Goal: Information Seeking & Learning: Learn about a topic

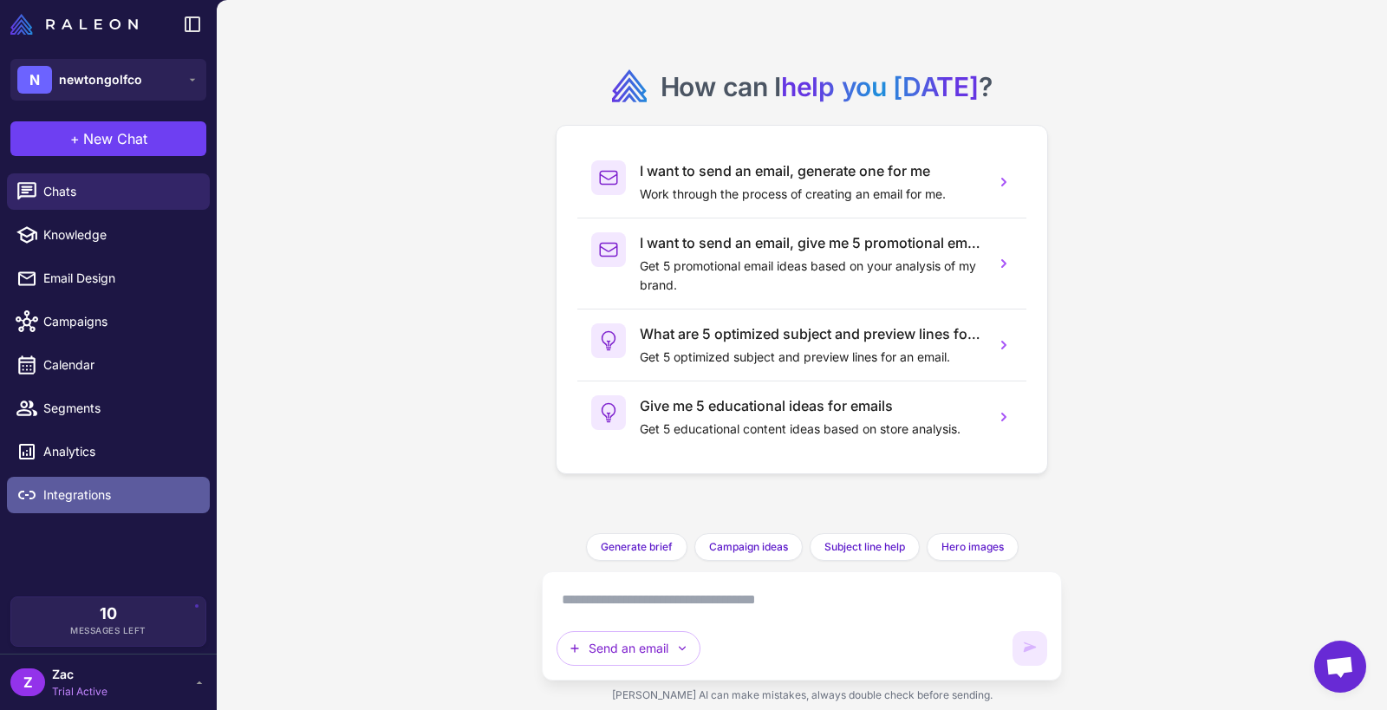
click at [63, 492] on span "Integrations" at bounding box center [119, 494] width 153 height 19
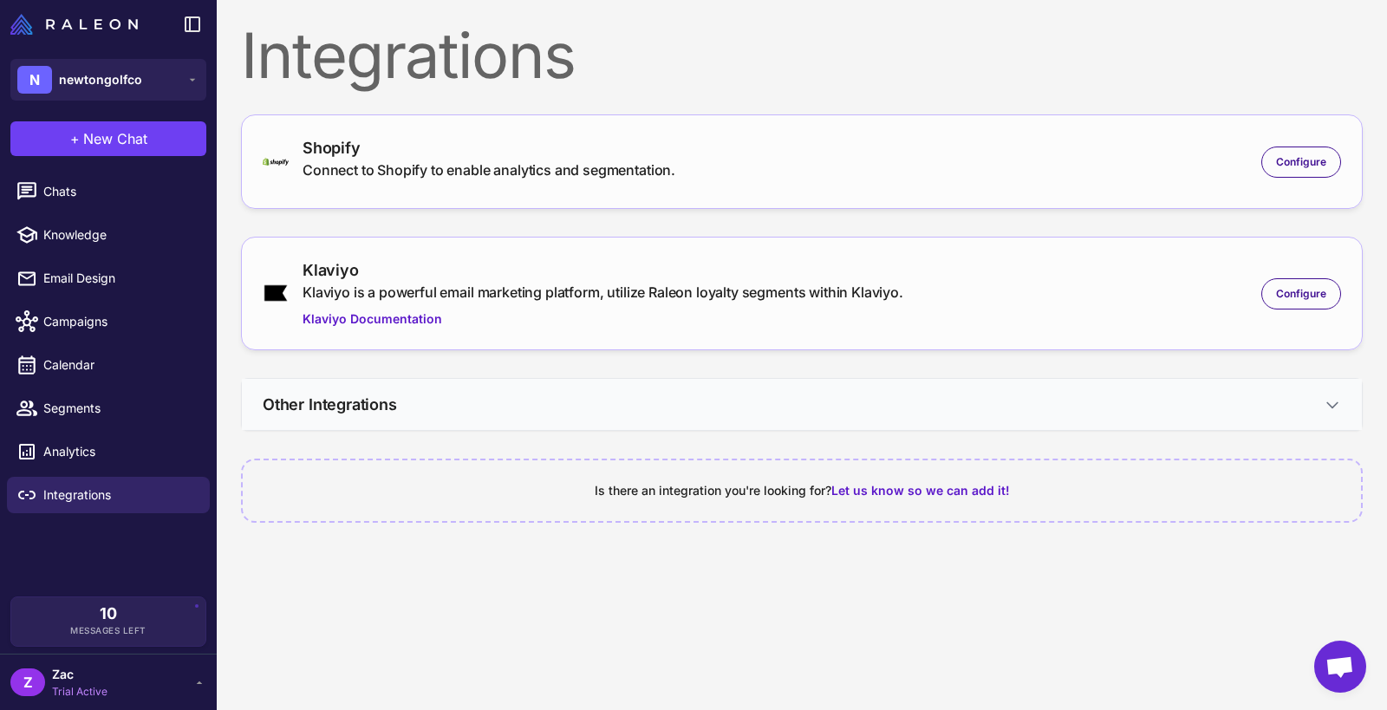
click at [312, 393] on h3 "Other Integrations" at bounding box center [330, 404] width 134 height 23
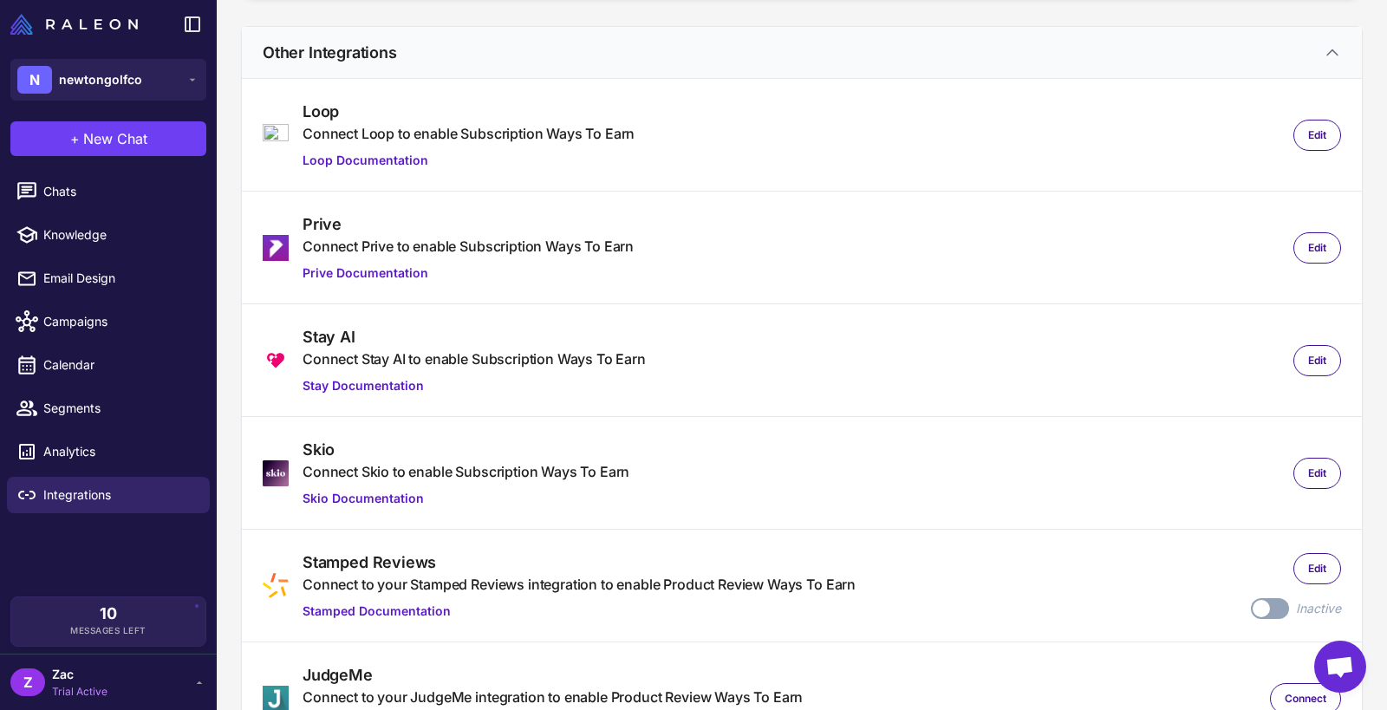
scroll to position [322, 0]
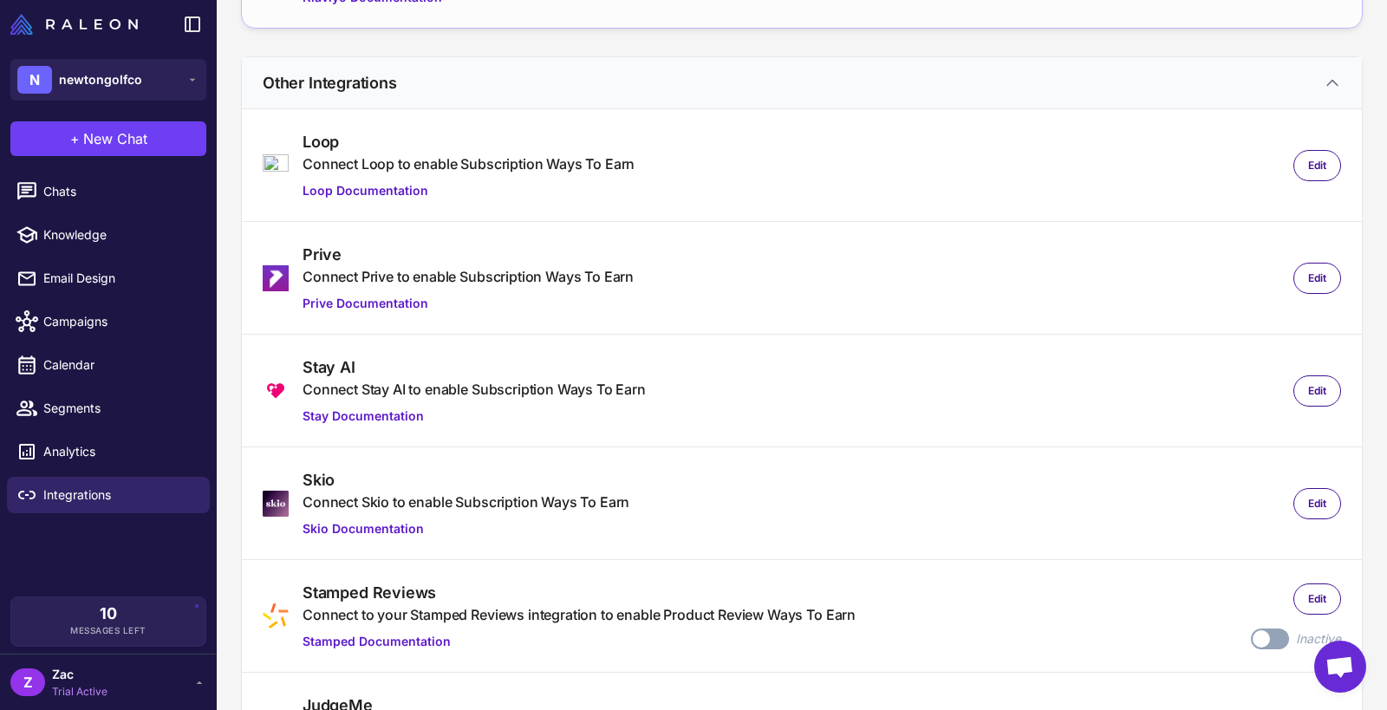
click at [381, 88] on h3 "Other Integrations" at bounding box center [330, 82] width 134 height 23
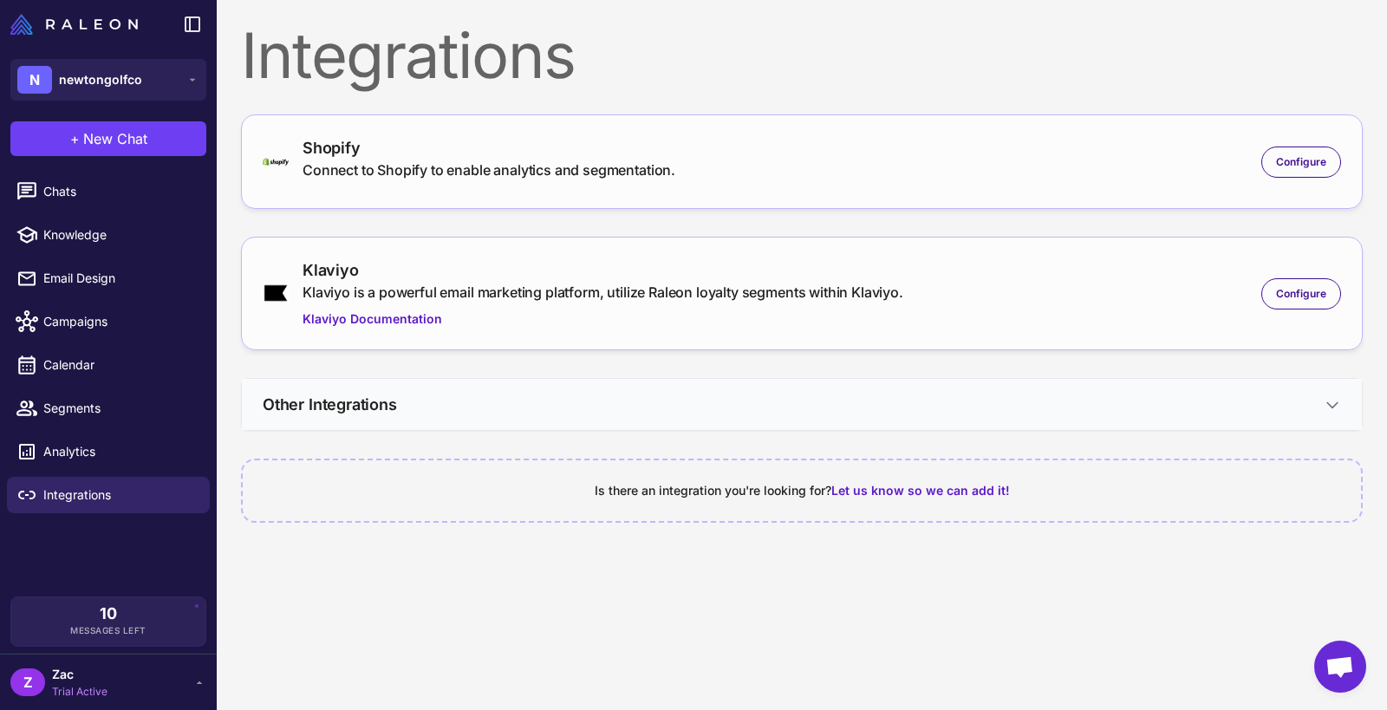
scroll to position [0, 0]
click at [105, 407] on span "Segments" at bounding box center [119, 408] width 153 height 19
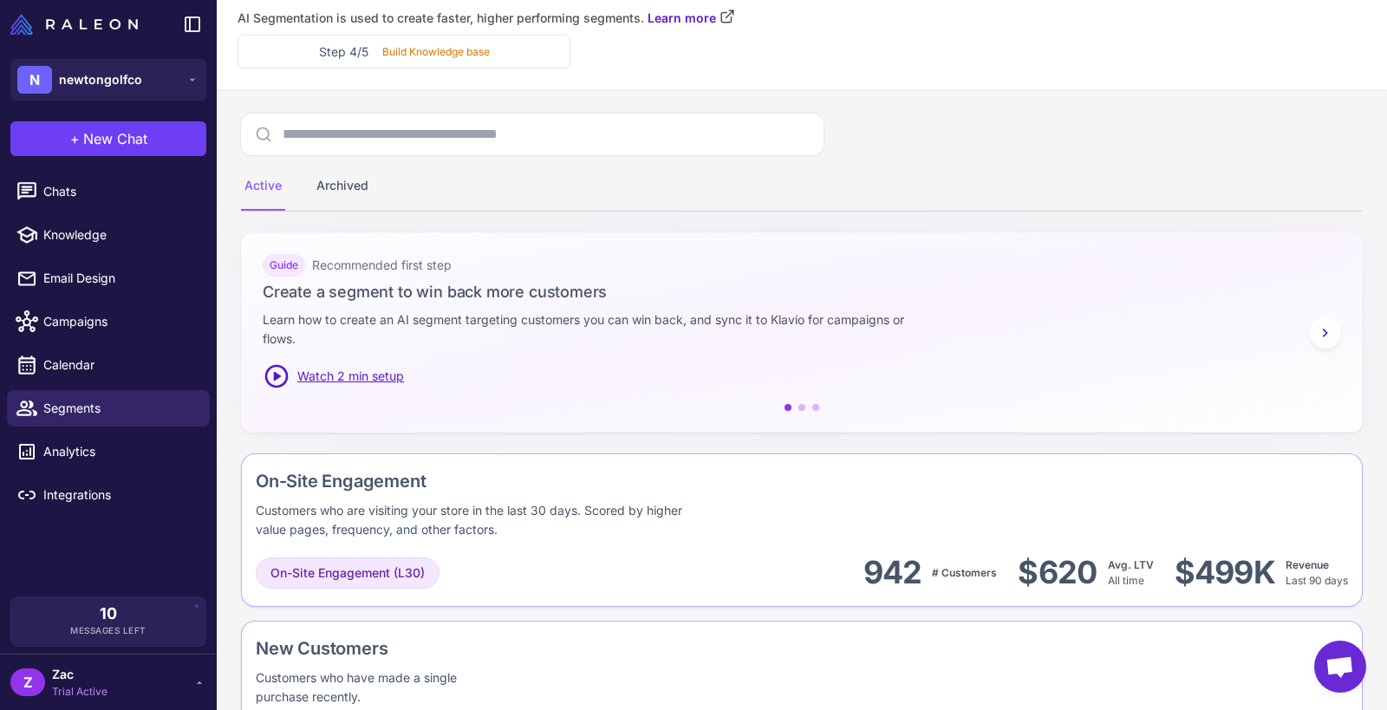
scroll to position [55, 0]
click at [135, 199] on span "Chats" at bounding box center [119, 191] width 153 height 19
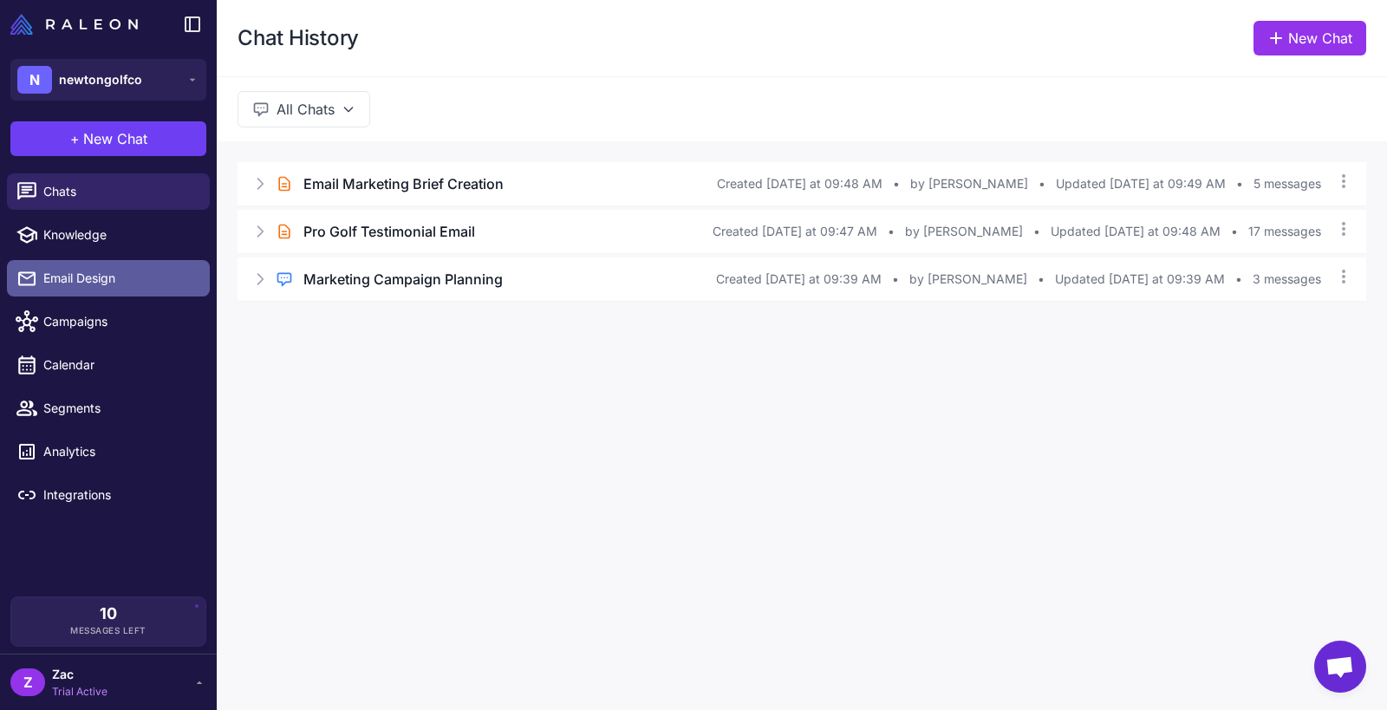
click at [121, 284] on span "Email Design" at bounding box center [119, 278] width 153 height 19
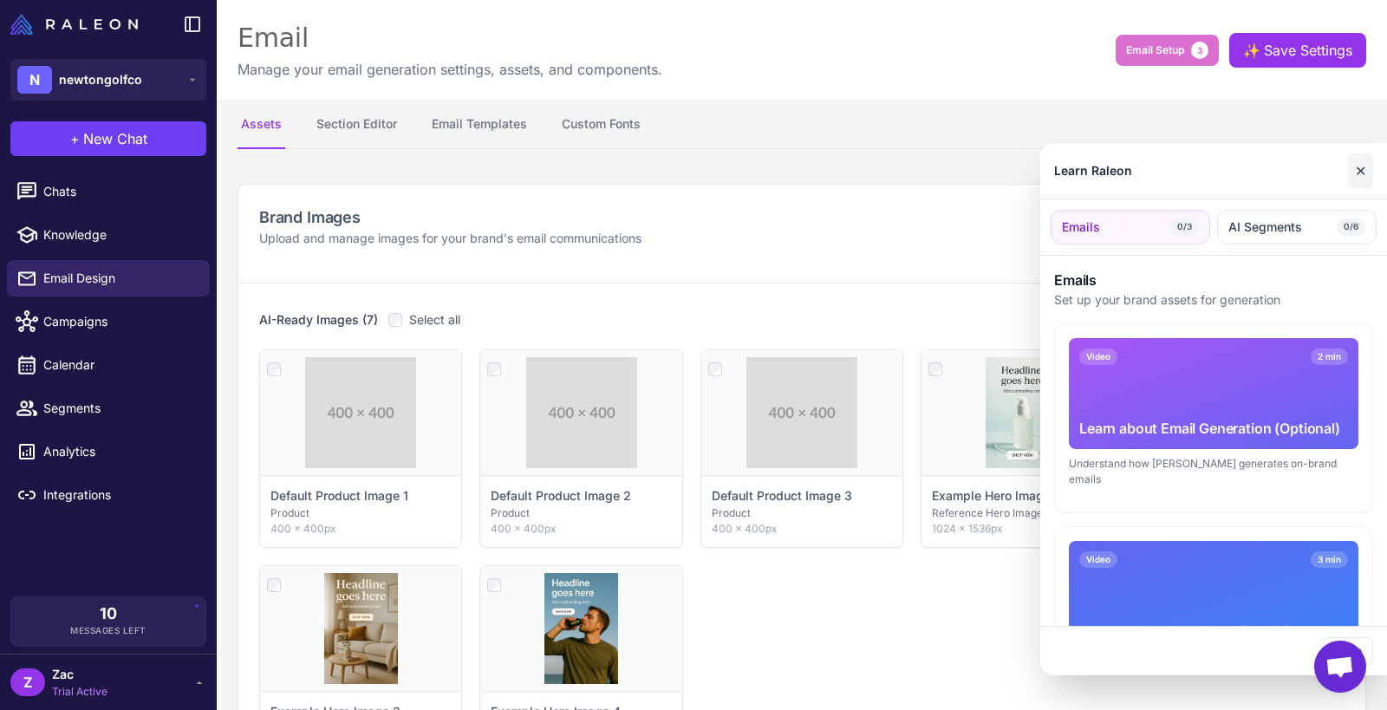
click at [1300, 172] on button "✕" at bounding box center [1360, 170] width 25 height 35
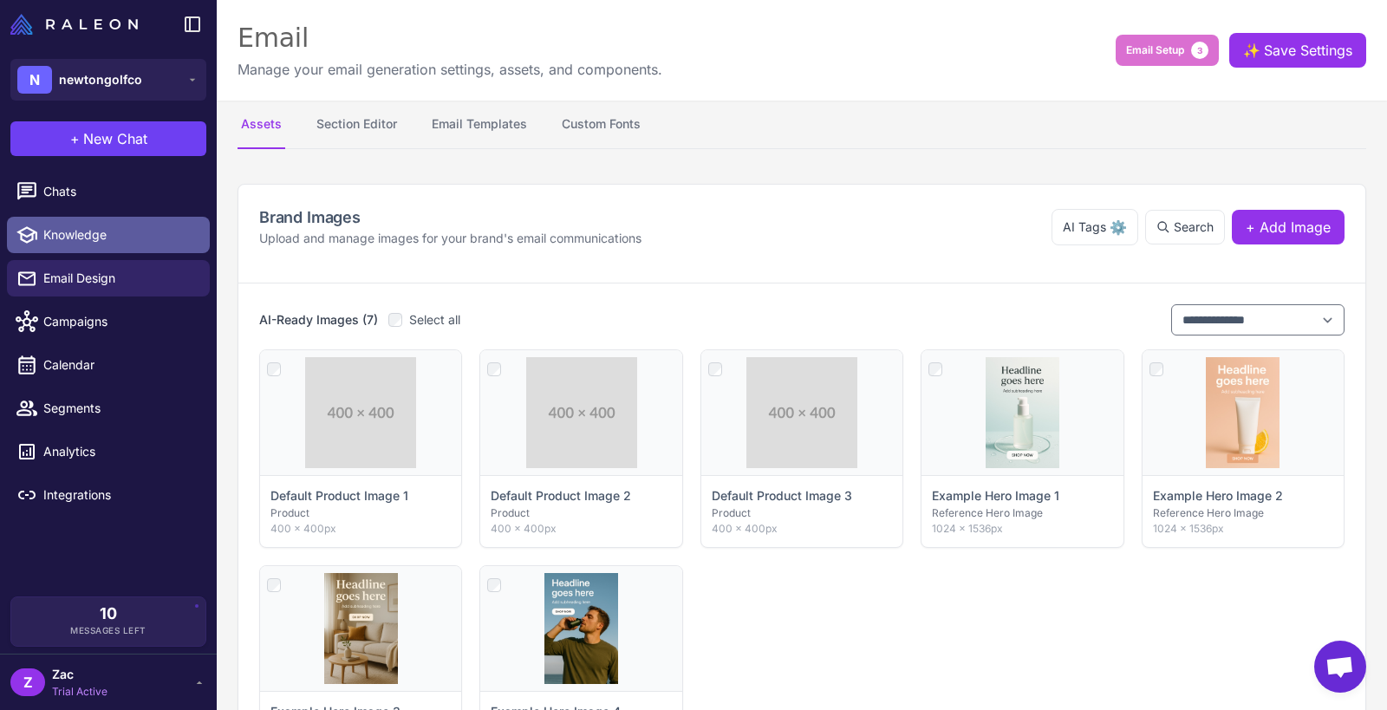
click at [87, 244] on span "Knowledge" at bounding box center [119, 234] width 153 height 19
select select
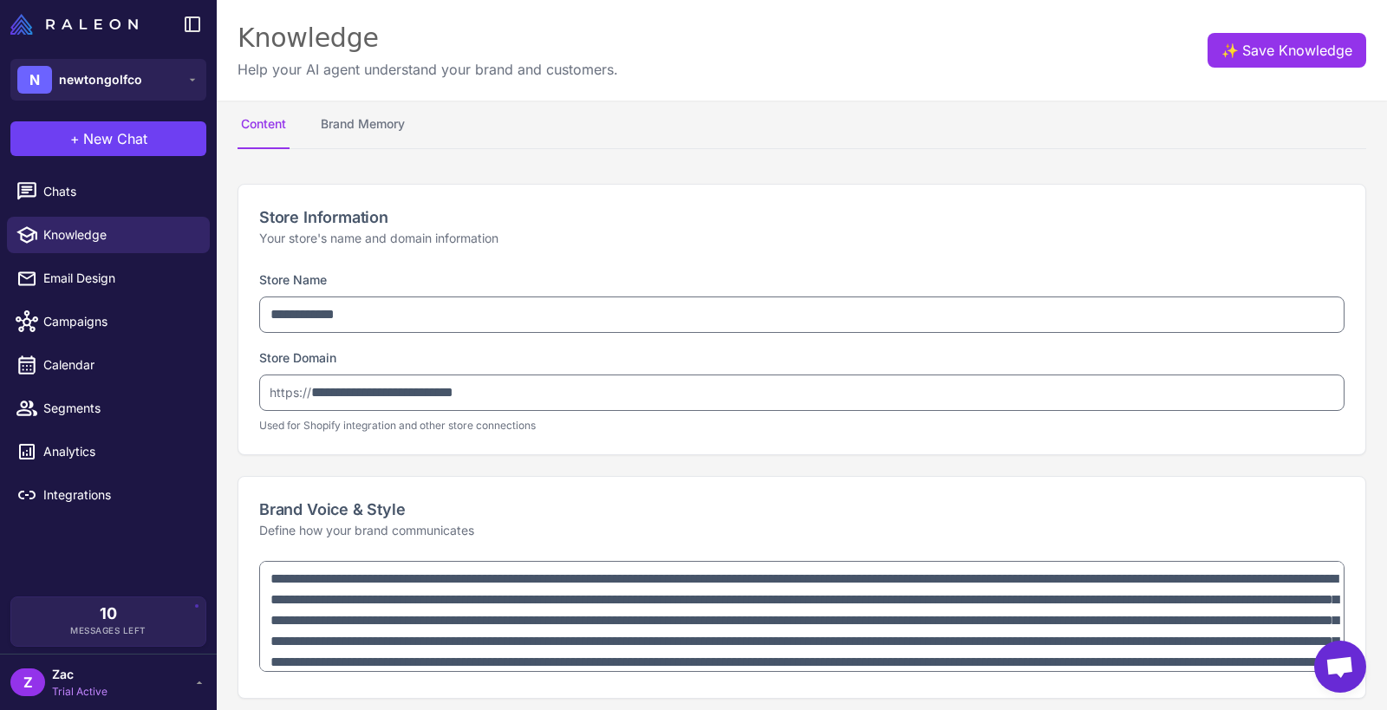
type textarea "**********"
click at [104, 199] on span "Chats" at bounding box center [119, 191] width 153 height 19
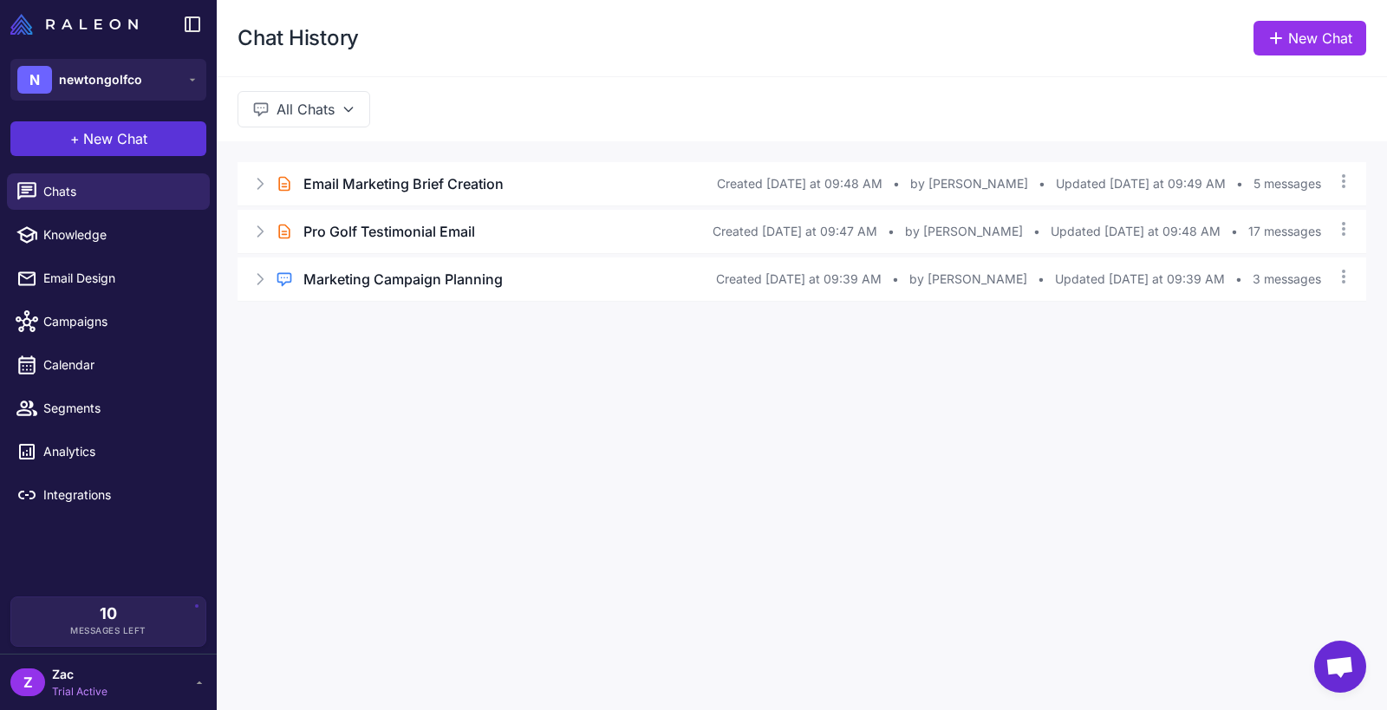
click at [130, 140] on span "New Chat" at bounding box center [115, 138] width 64 height 21
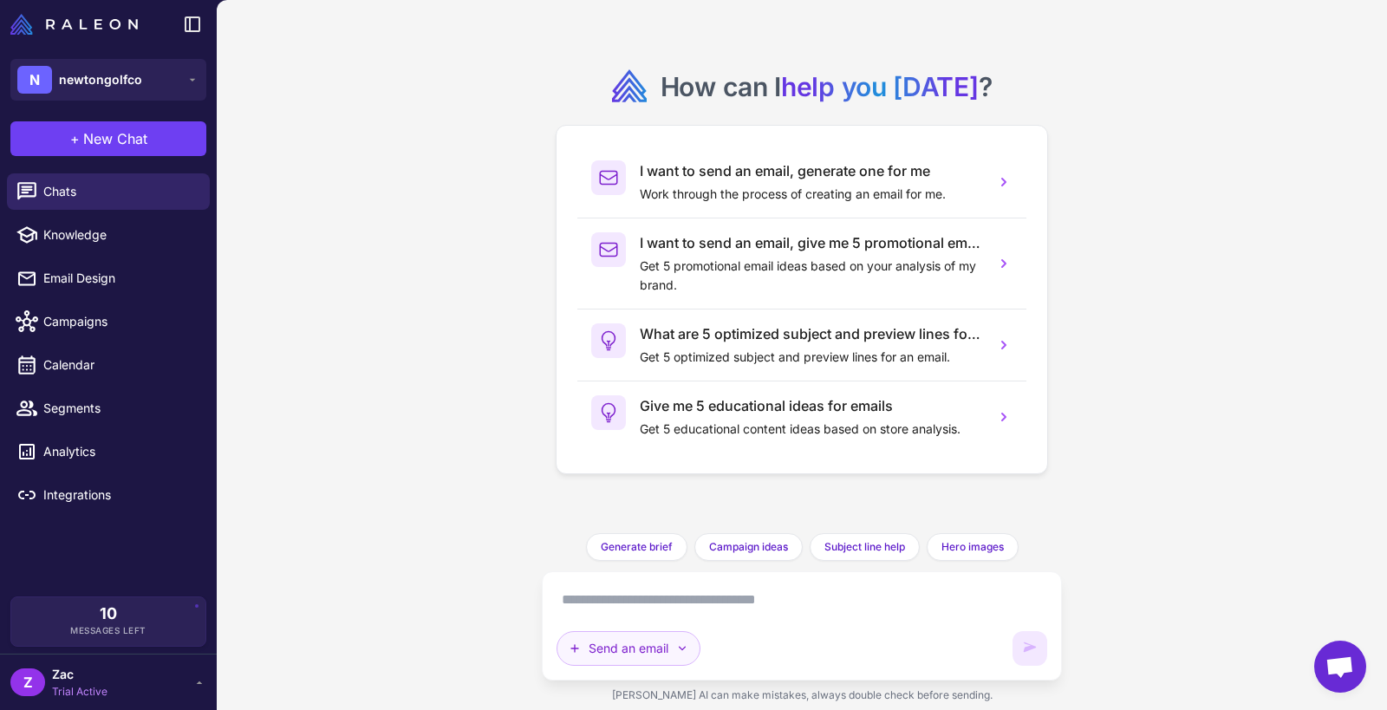
click at [670, 622] on button "Send an email" at bounding box center [629, 648] width 144 height 35
click at [441, 511] on div "How can I help you [DATE] ? I want to send an email, generate one for me Work t…" at bounding box center [802, 355] width 1170 height 710
click at [650, 622] on button "Send an email" at bounding box center [629, 648] width 144 height 35
click at [420, 362] on div "How can I help you [DATE] ? I want to send an email, generate one for me Work t…" at bounding box center [802, 355] width 1170 height 710
click at [120, 189] on span "Chats" at bounding box center [119, 191] width 153 height 19
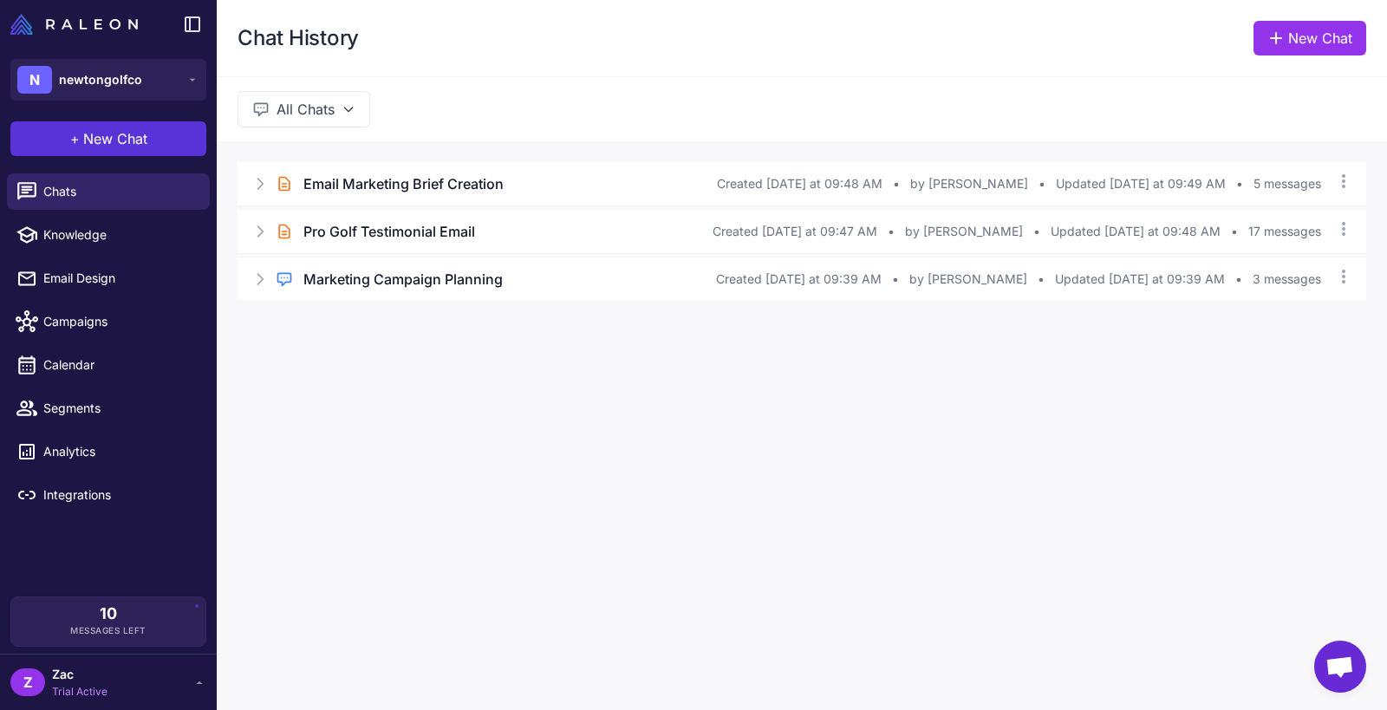
click at [157, 146] on button "+ New Chat" at bounding box center [108, 138] width 196 height 35
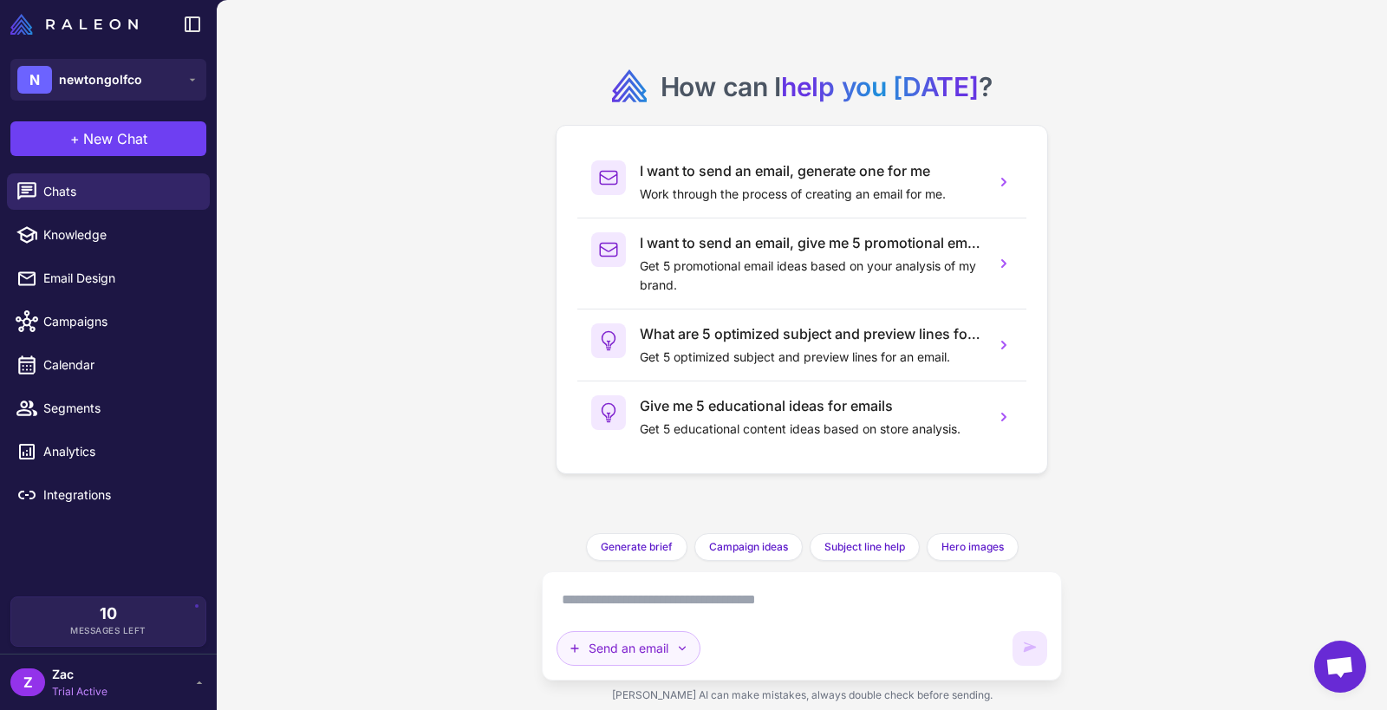
click at [654, 622] on button "Send an email" at bounding box center [629, 648] width 144 height 35
click at [670, 590] on button "Plan multiple emails" at bounding box center [639, 606] width 165 height 33
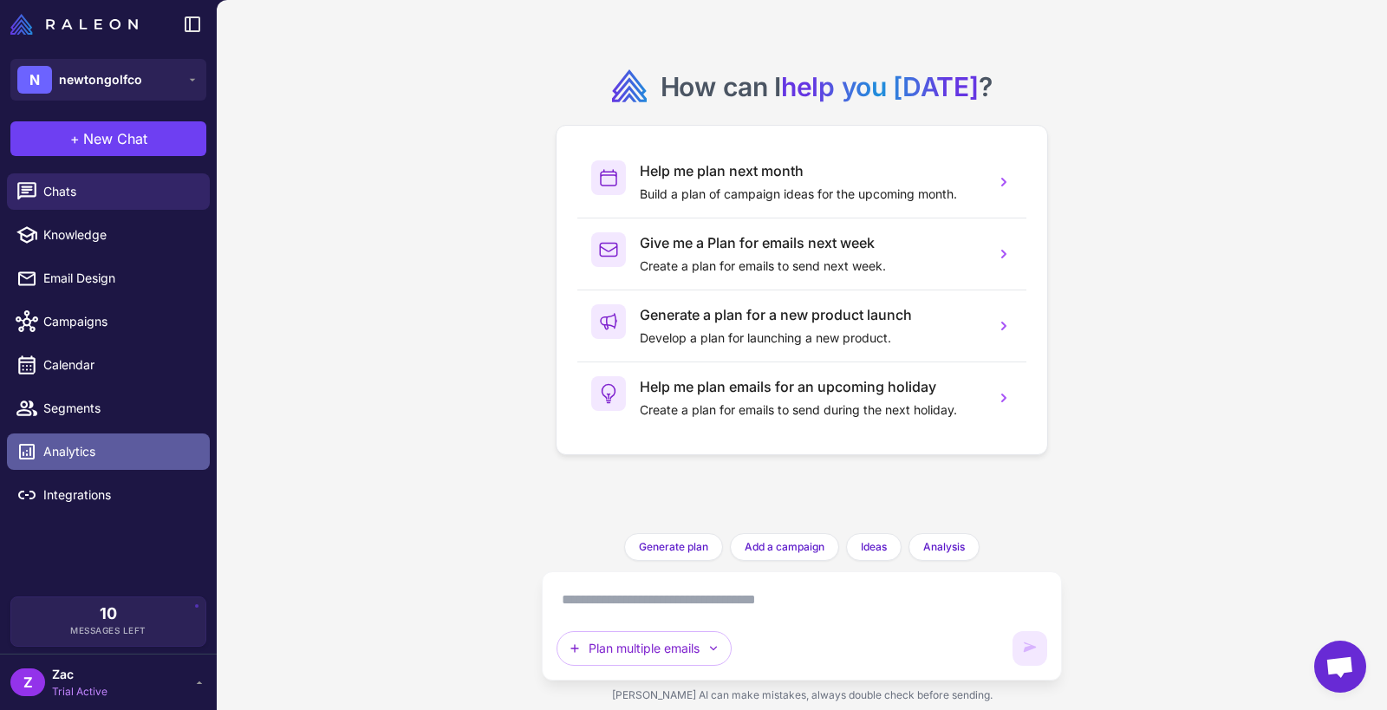
click at [170, 440] on link "Analytics" at bounding box center [108, 451] width 203 height 36
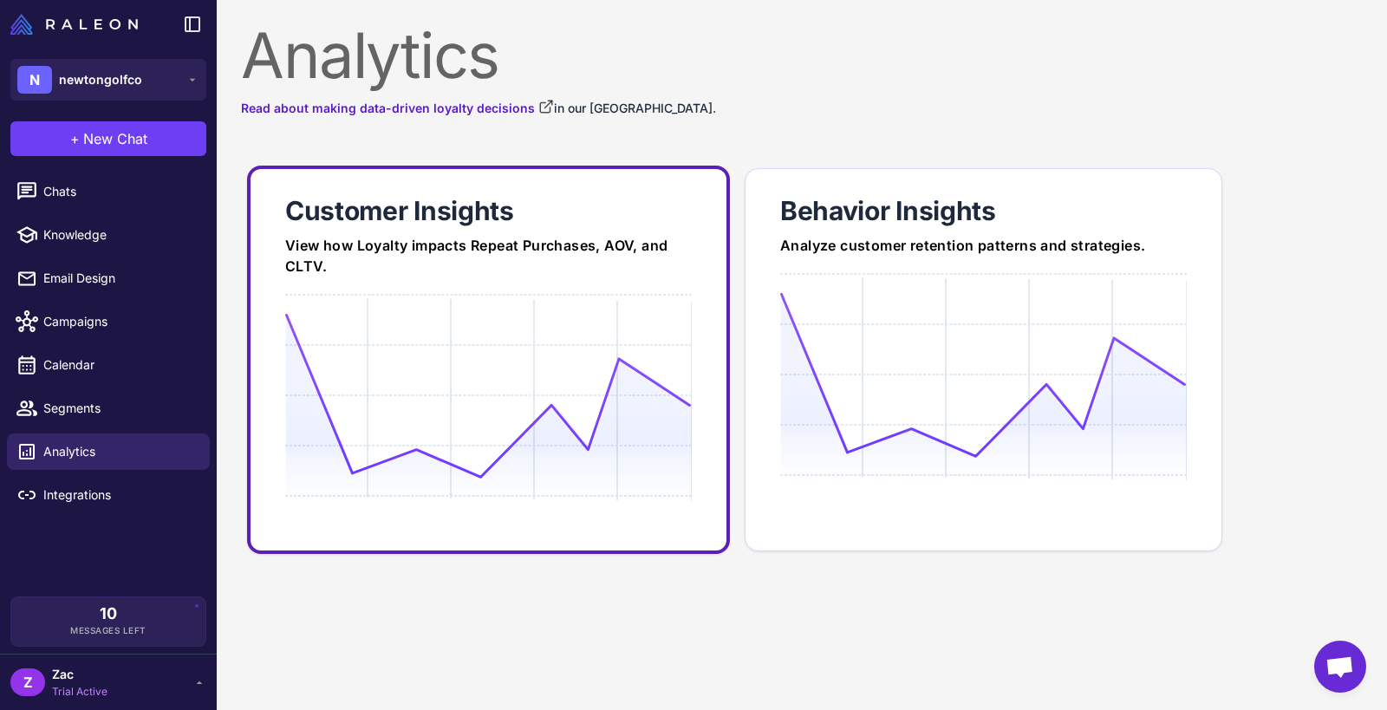
click at [459, 315] on icon at bounding box center [488, 396] width 406 height 166
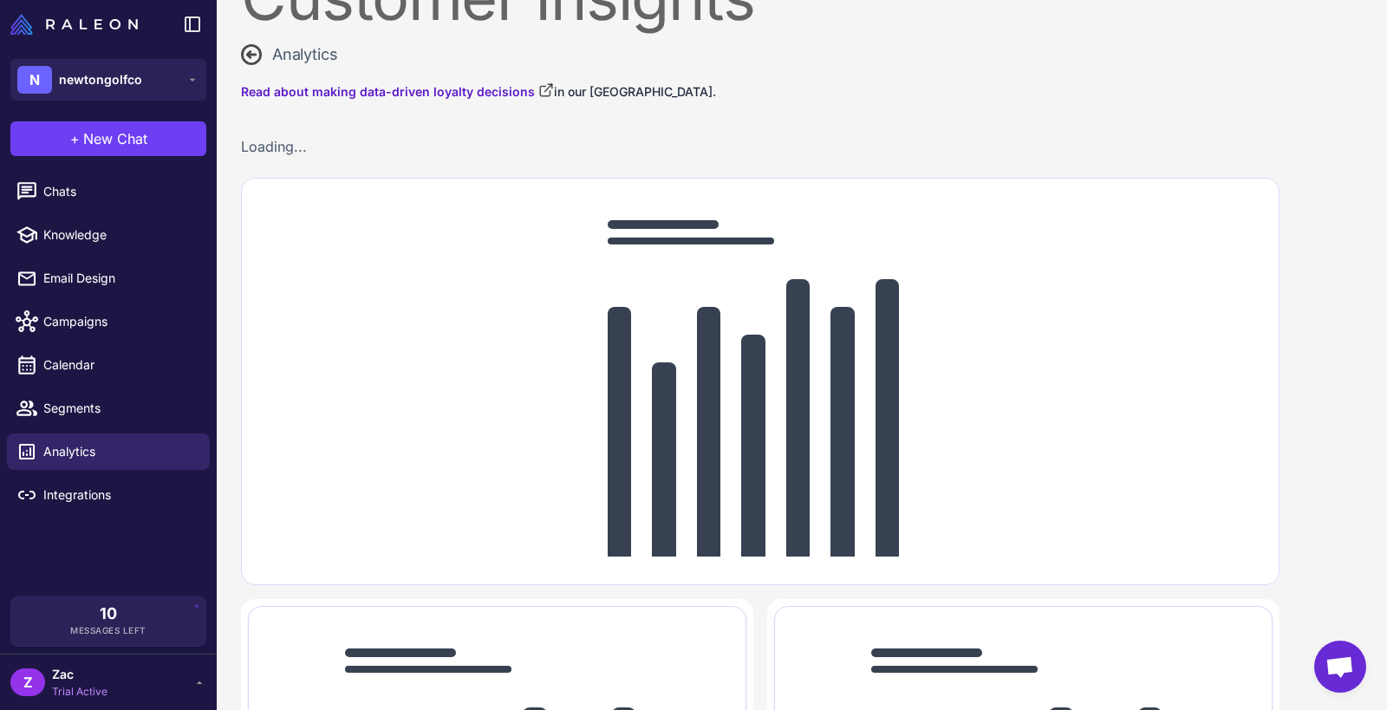
scroll to position [63, 0]
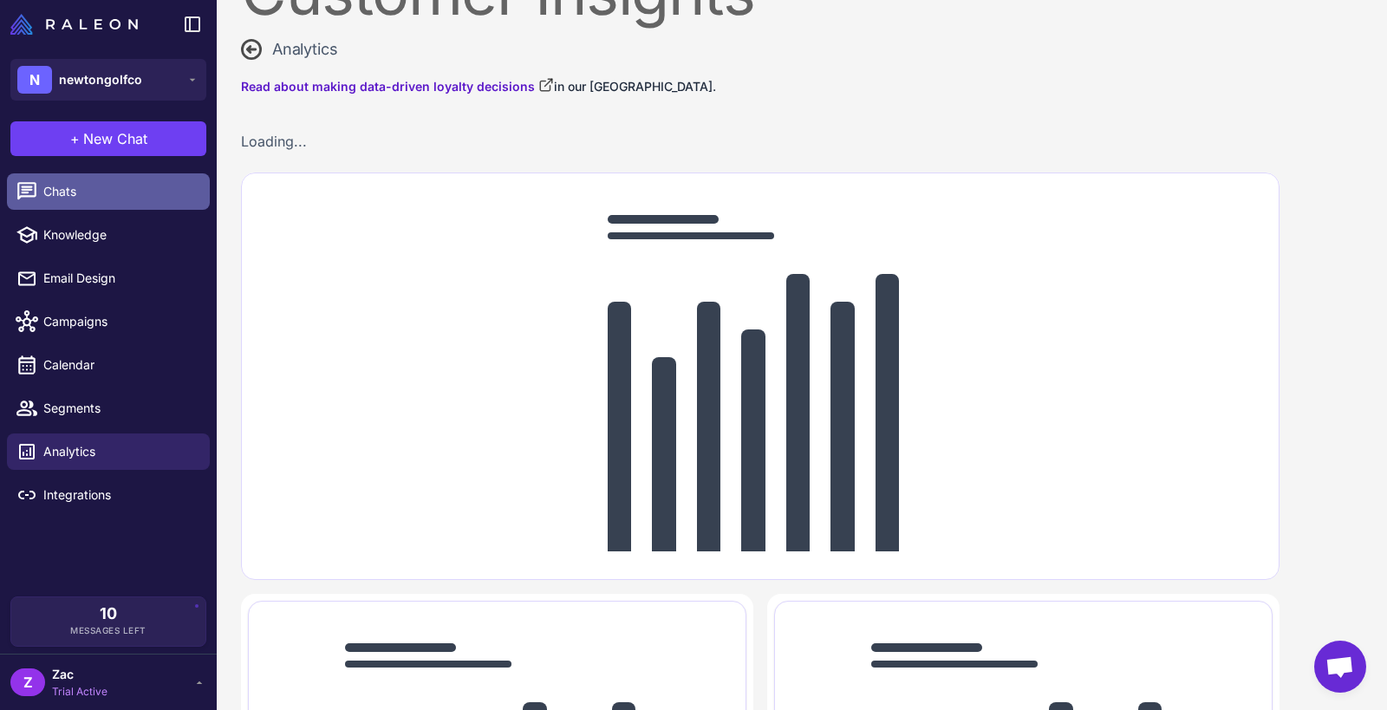
click at [53, 189] on span "Chats" at bounding box center [119, 191] width 153 height 19
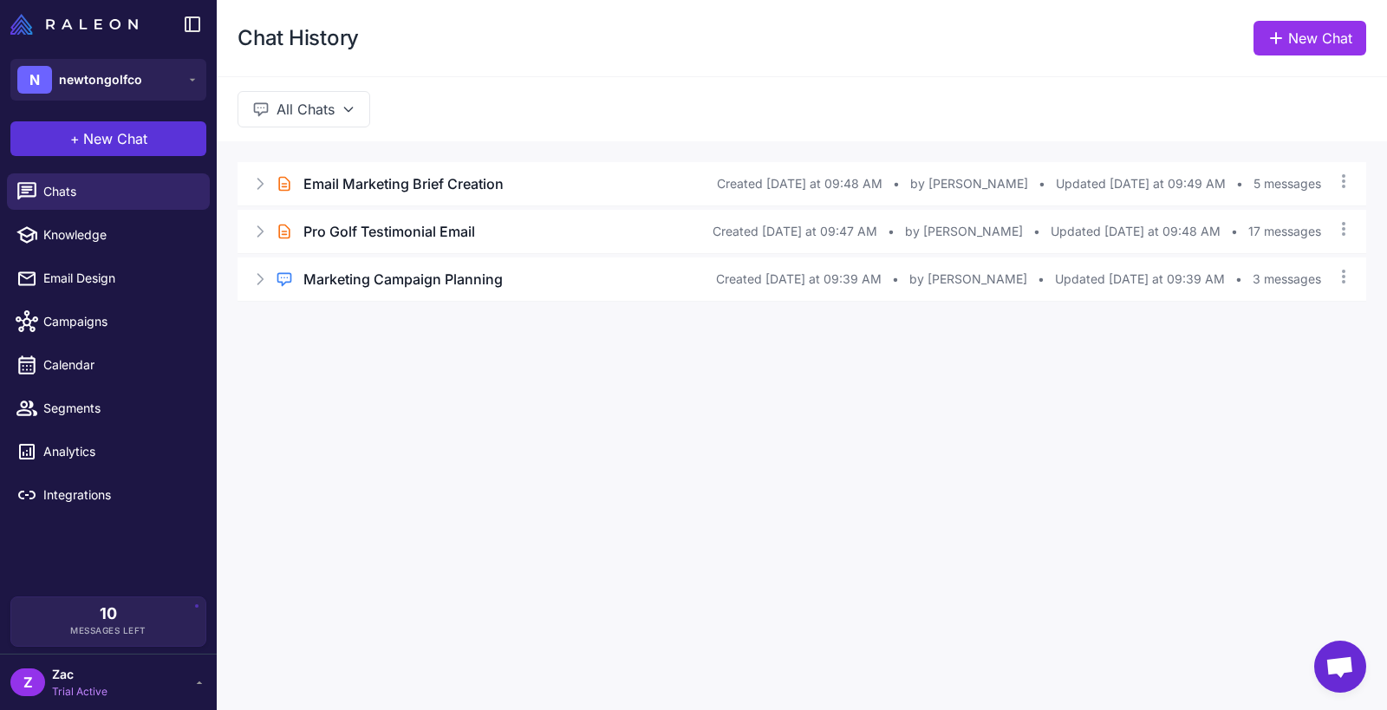
click at [123, 132] on span "New Chat" at bounding box center [115, 138] width 64 height 21
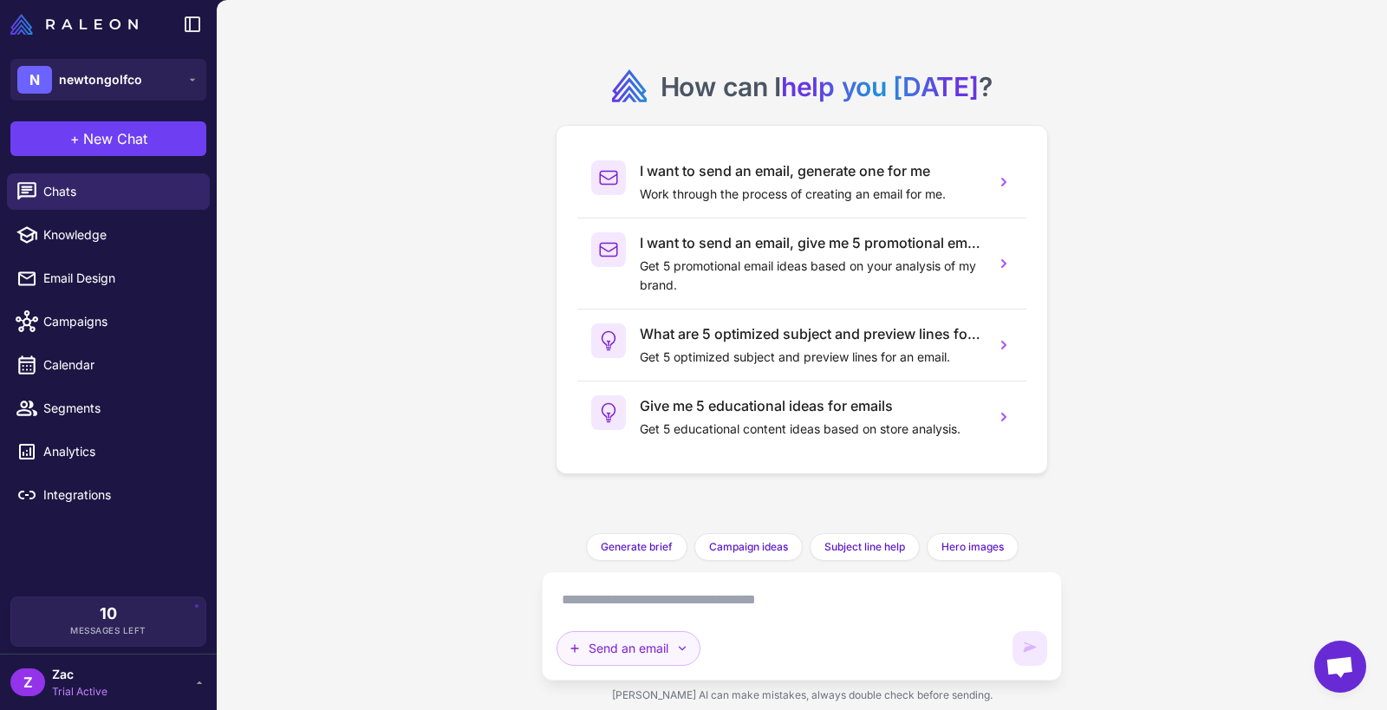
click at [662, 622] on button "Send an email" at bounding box center [629, 648] width 144 height 35
click at [663, 590] on button "Plan multiple emails" at bounding box center [639, 606] width 165 height 33
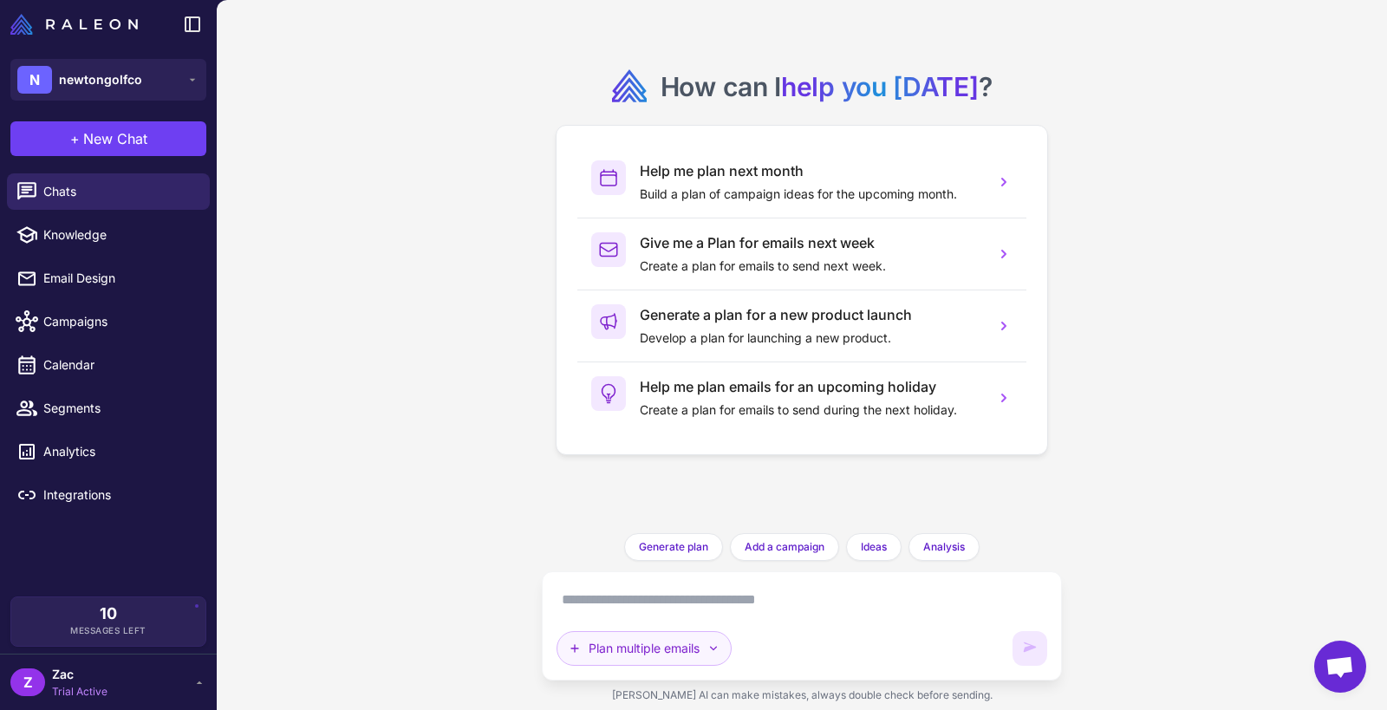
click at [622, 622] on button "Plan multiple emails" at bounding box center [644, 648] width 175 height 35
click at [604, 557] on button "Send an email" at bounding box center [639, 573] width 165 height 33
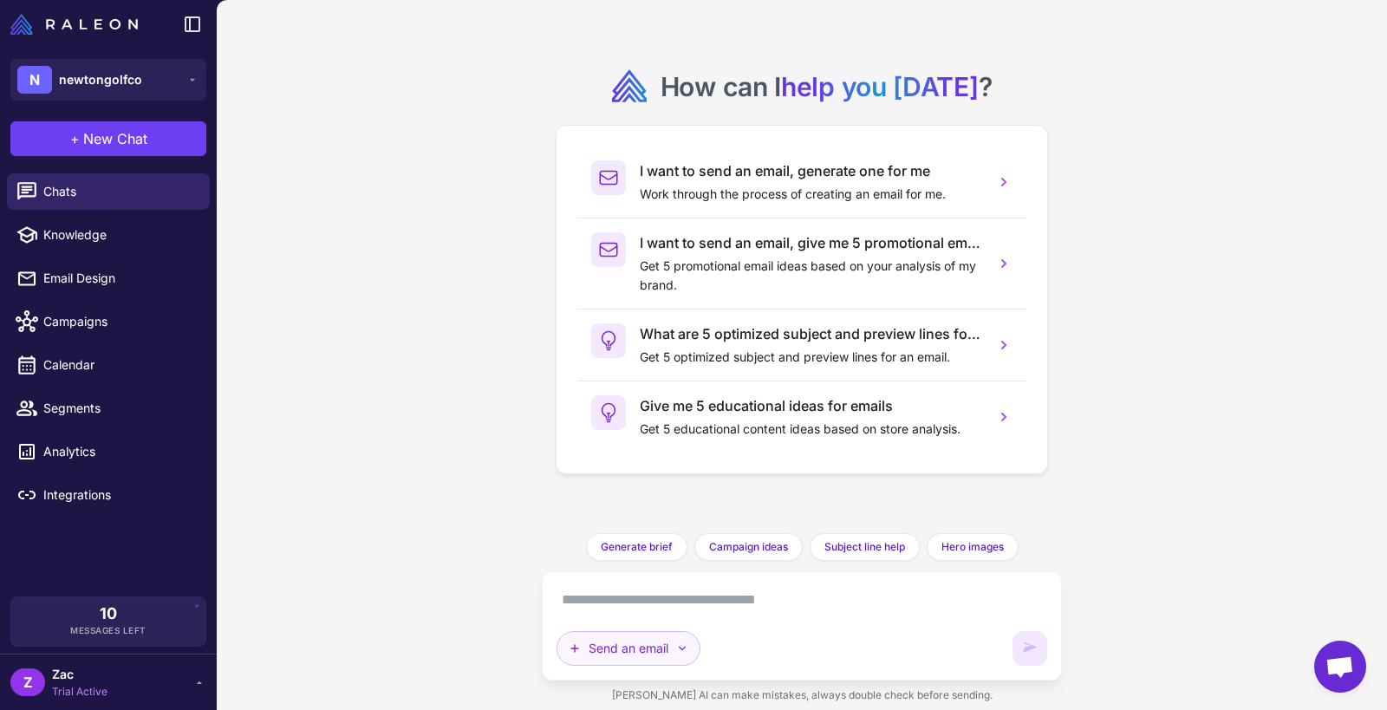
click at [628, 622] on button "Send an email" at bounding box center [629, 648] width 144 height 35
click at [629, 615] on button "Brainstorm" at bounding box center [639, 606] width 165 height 33
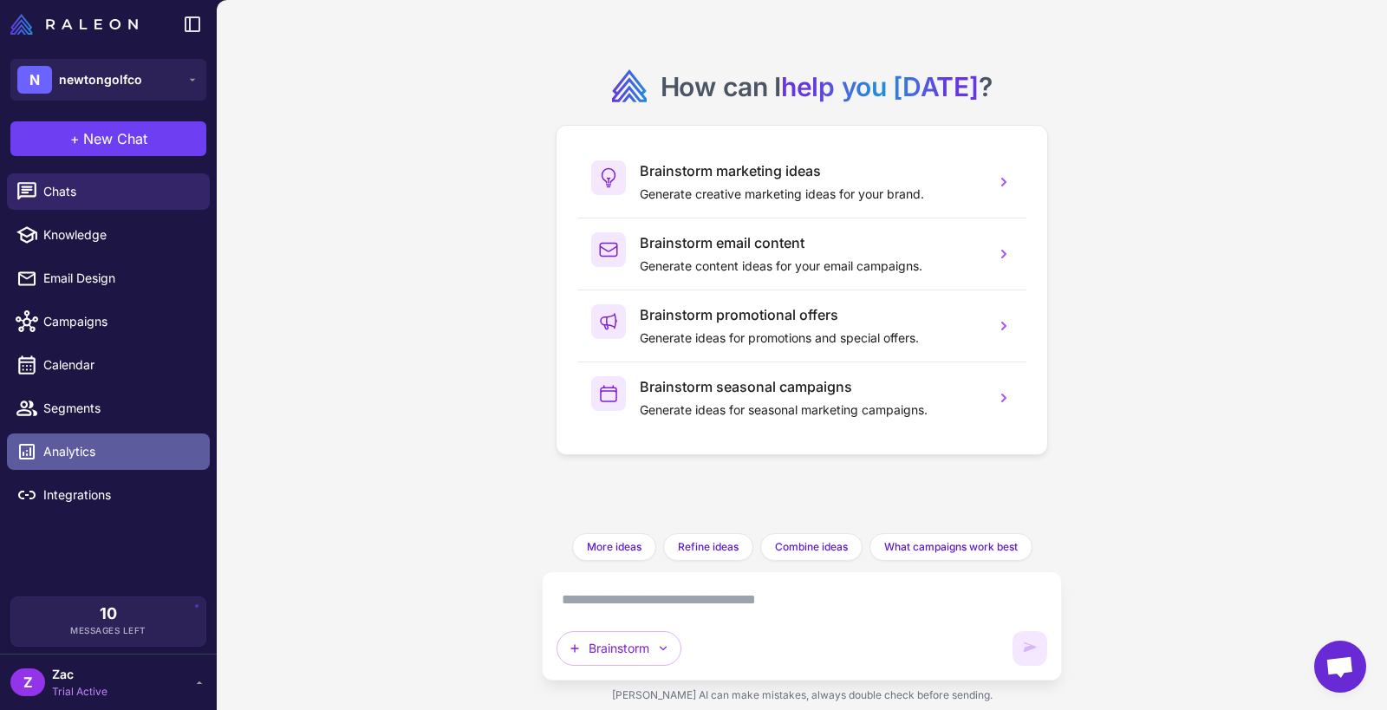
click at [110, 453] on span "Analytics" at bounding box center [119, 451] width 153 height 19
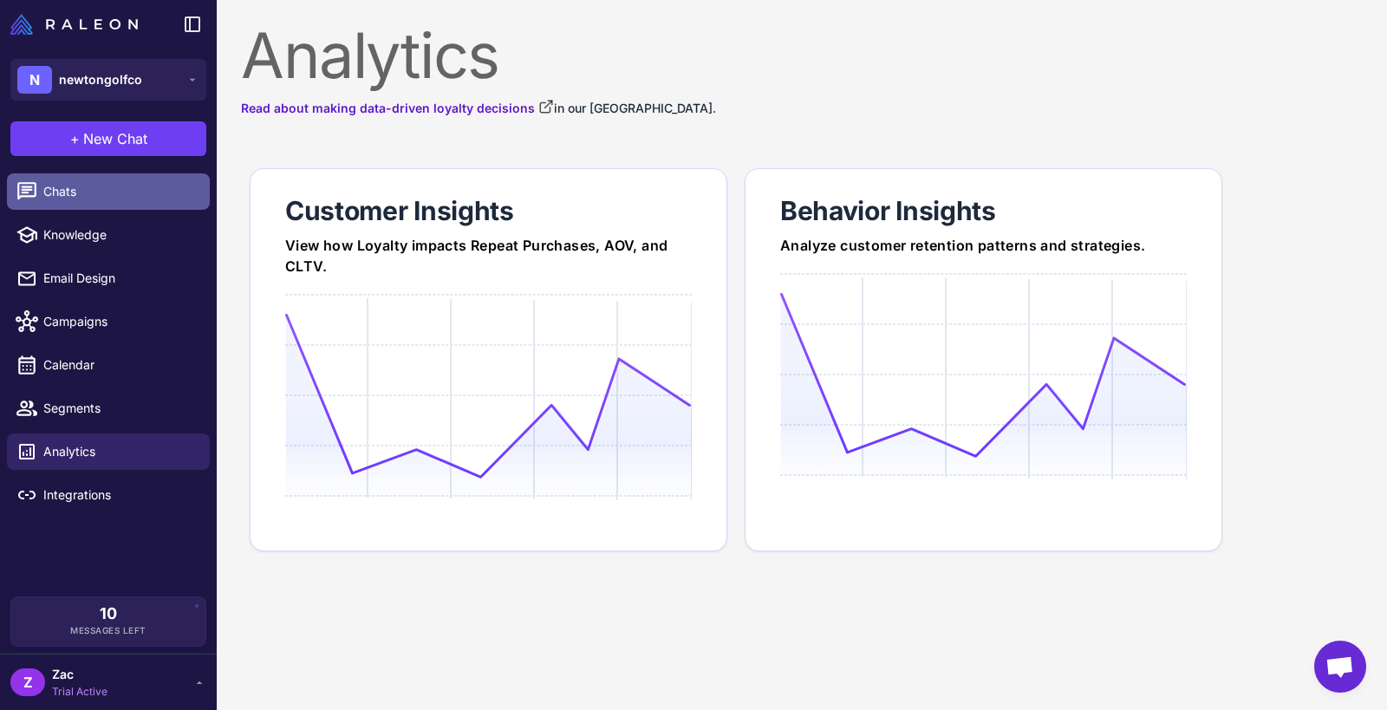
click at [119, 196] on span "Chats" at bounding box center [119, 191] width 153 height 19
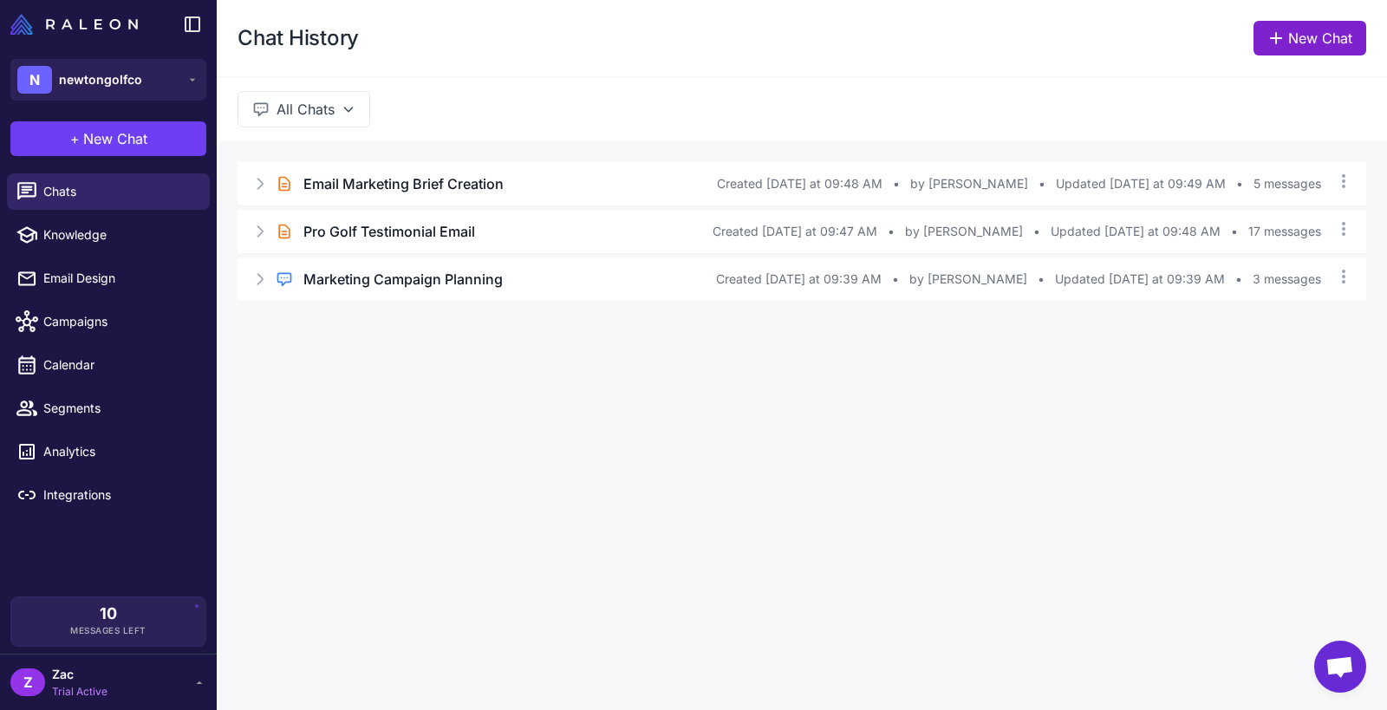
click at [1300, 52] on link "New Chat" at bounding box center [1310, 38] width 113 height 35
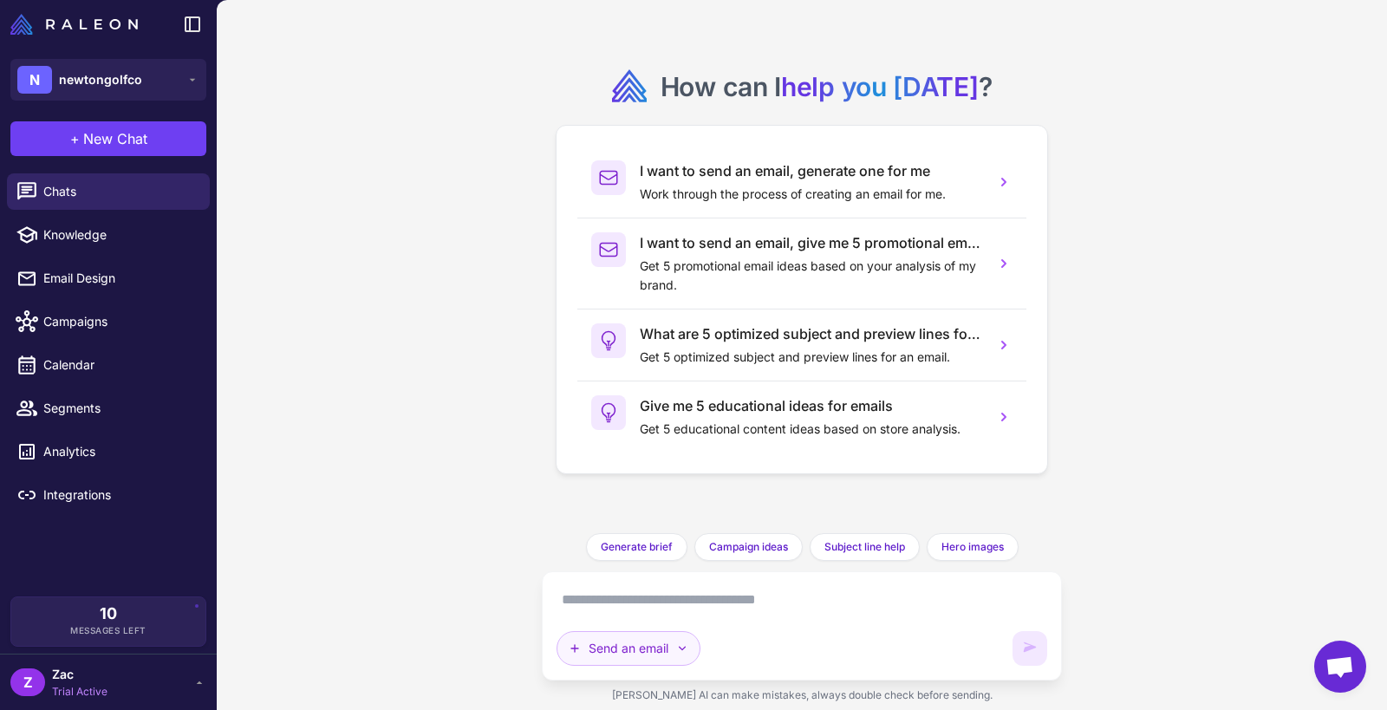
click at [622, 622] on button "Send an email" at bounding box center [629, 648] width 144 height 35
click at [661, 604] on button "Brainstorm" at bounding box center [639, 606] width 165 height 33
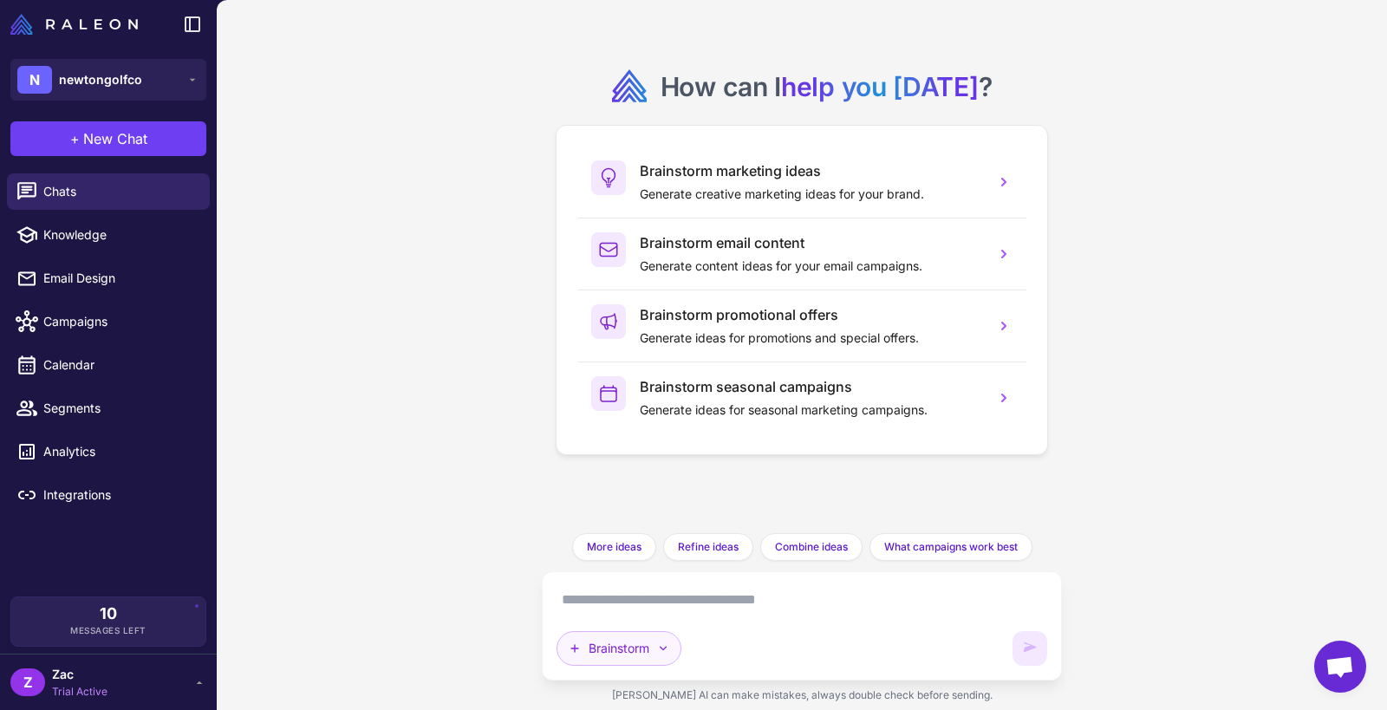
click at [643, 622] on button "Brainstorm" at bounding box center [619, 648] width 125 height 35
click at [590, 590] on button "Plan multiple emails" at bounding box center [639, 606] width 165 height 33
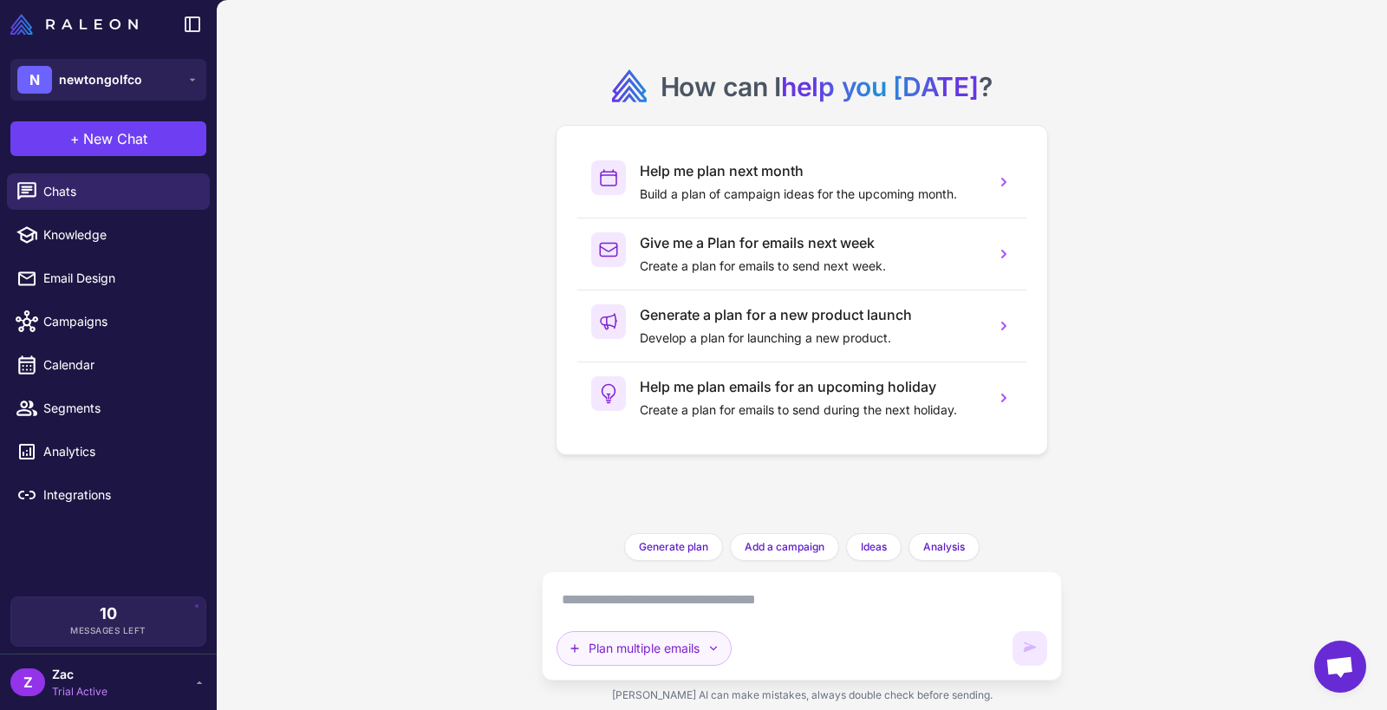
click at [633, 622] on button "Plan multiple emails" at bounding box center [644, 648] width 175 height 35
click at [500, 486] on div "How can I help you [DATE] ? Help me plan next month Build a plan of campaign id…" at bounding box center [802, 355] width 1170 height 710
click at [94, 448] on span "Analytics" at bounding box center [119, 451] width 153 height 19
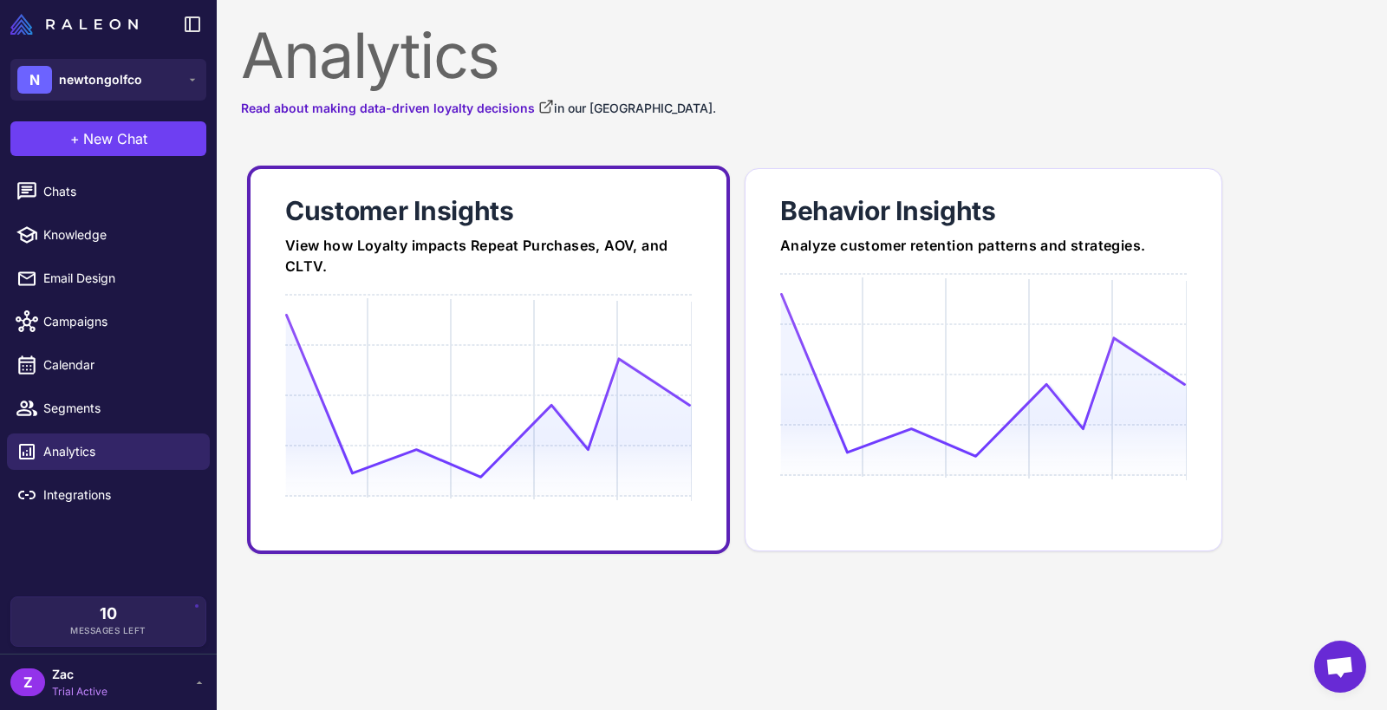
click at [439, 384] on icon at bounding box center [488, 396] width 406 height 166
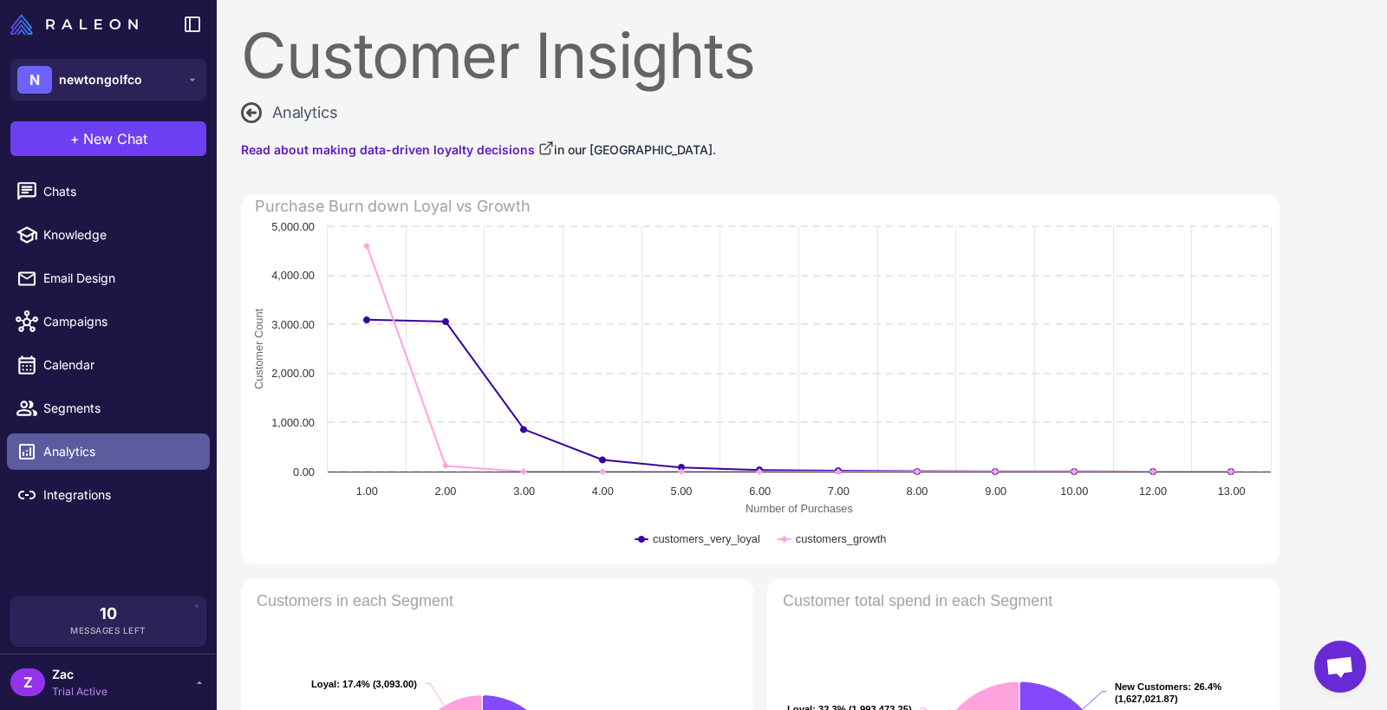
click at [123, 441] on link "Analytics" at bounding box center [108, 451] width 203 height 36
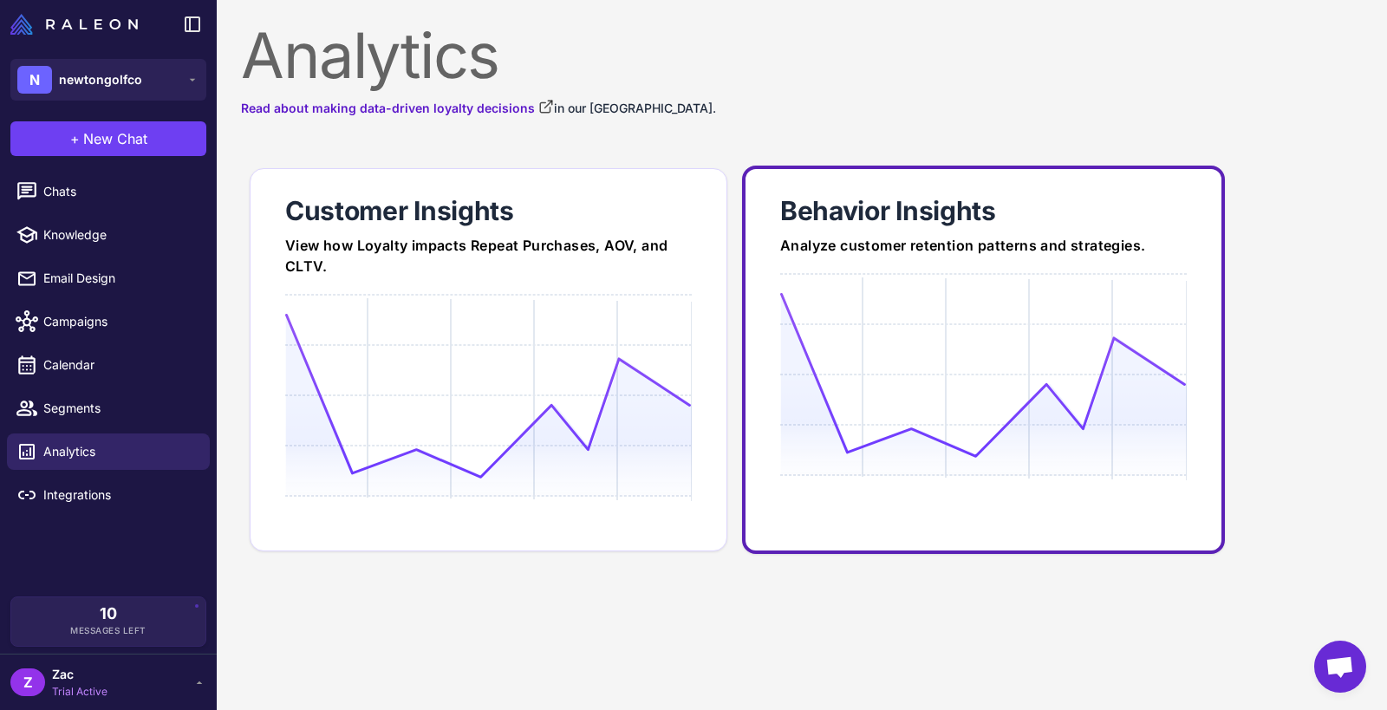
click at [870, 318] on icon at bounding box center [983, 375] width 406 height 166
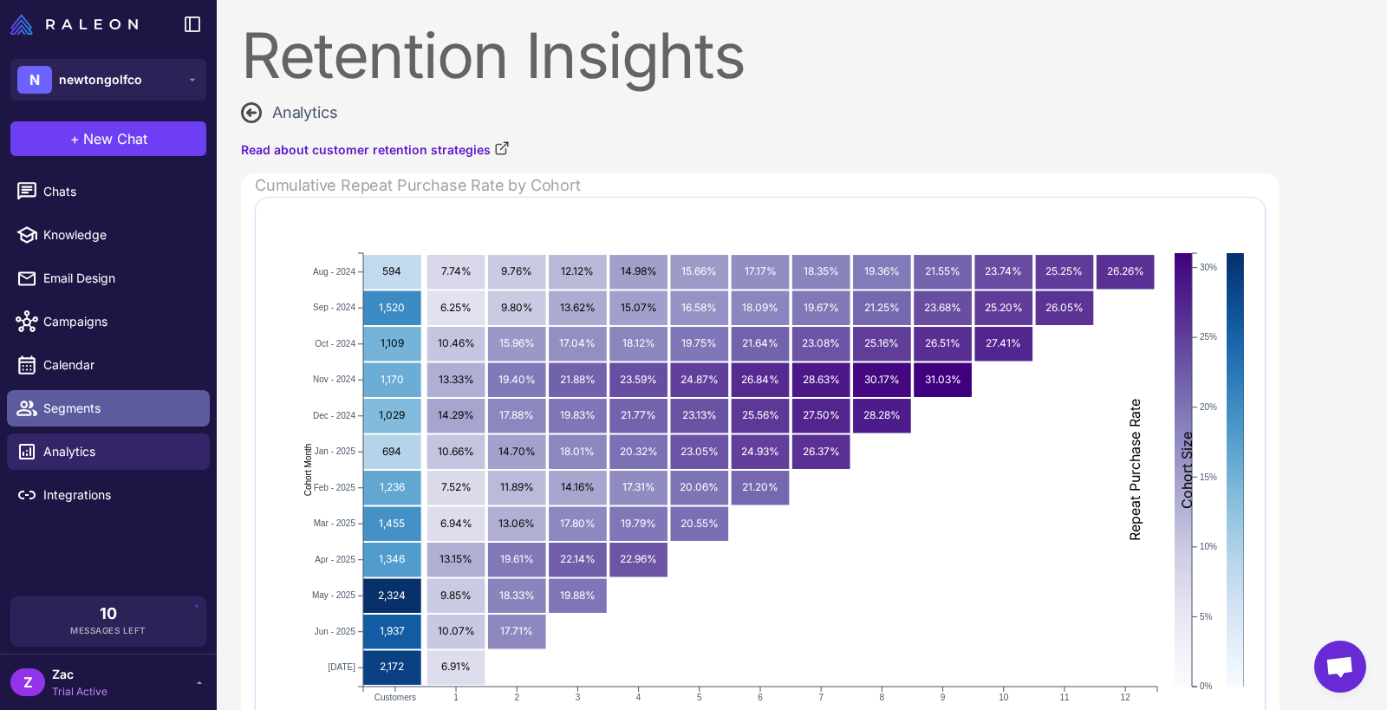
click at [104, 407] on span "Segments" at bounding box center [119, 408] width 153 height 19
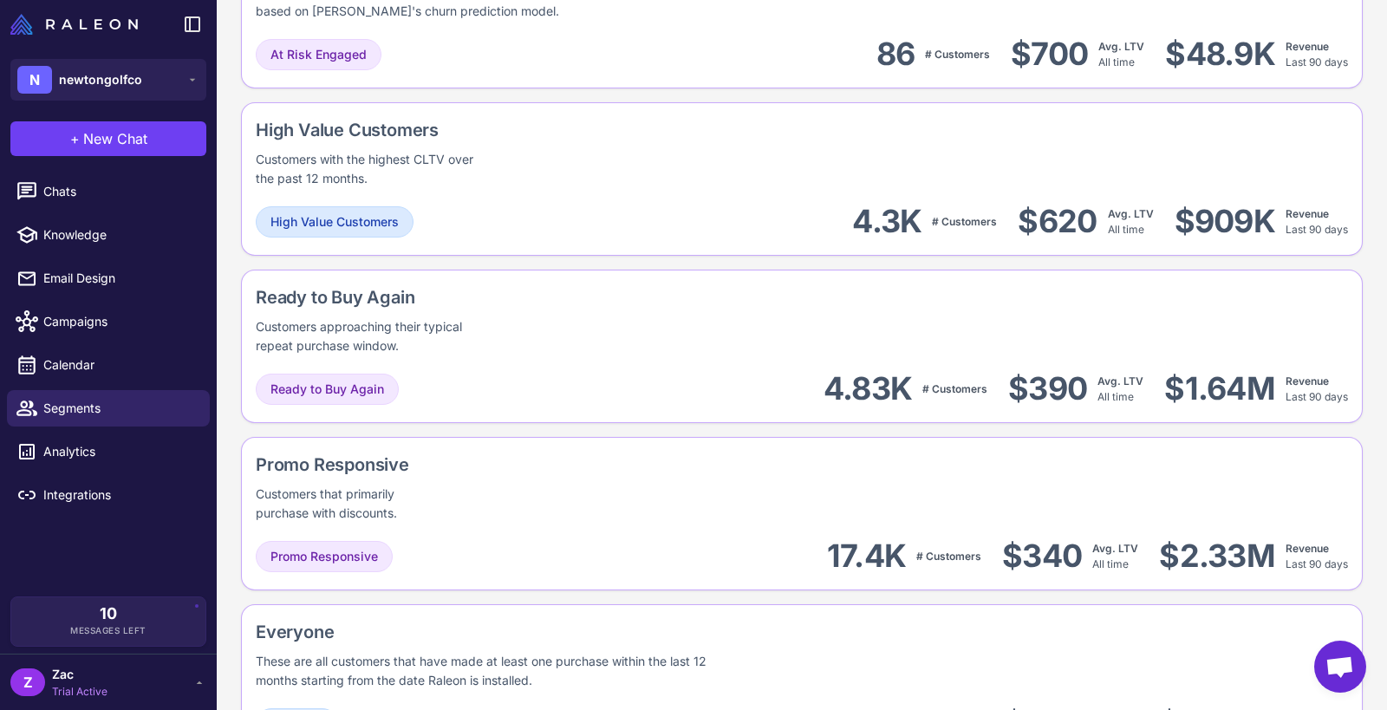
scroll to position [1481, 0]
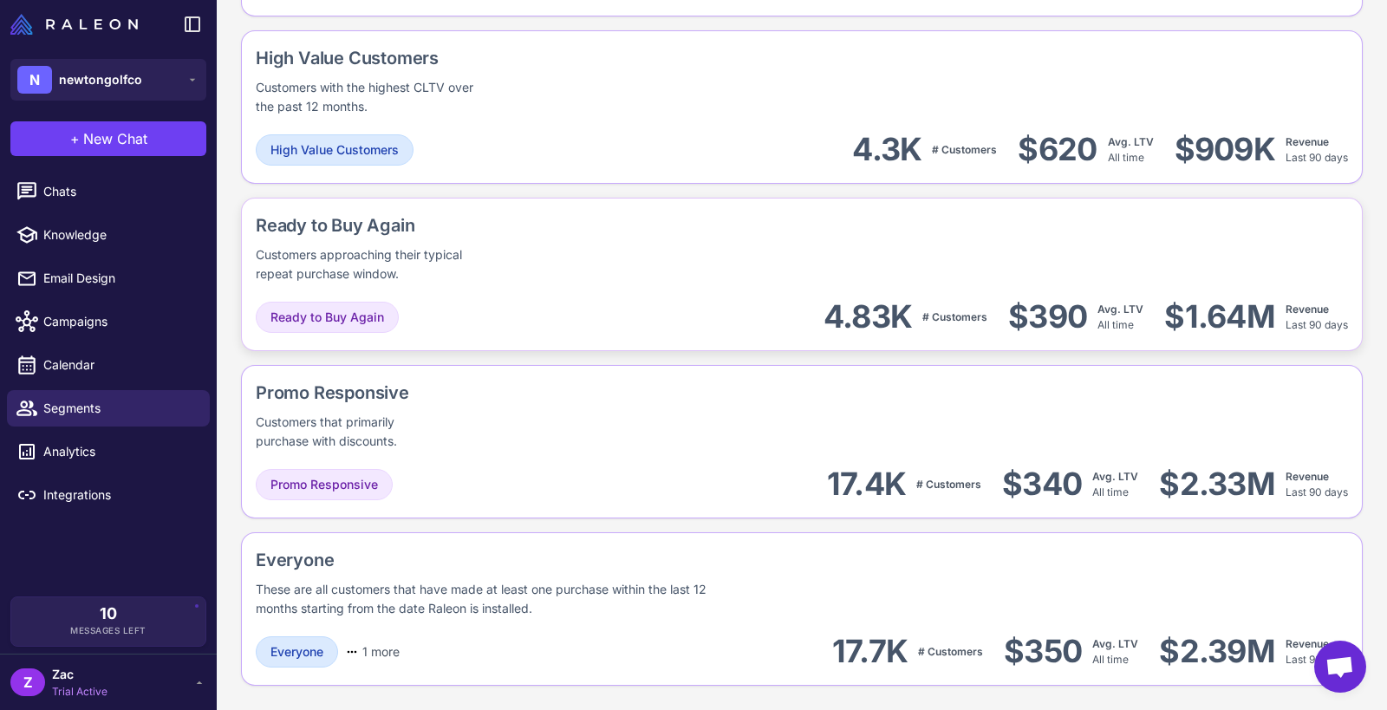
click at [475, 251] on div "Customers approaching their typical repeat purchase window." at bounding box center [373, 264] width 235 height 38
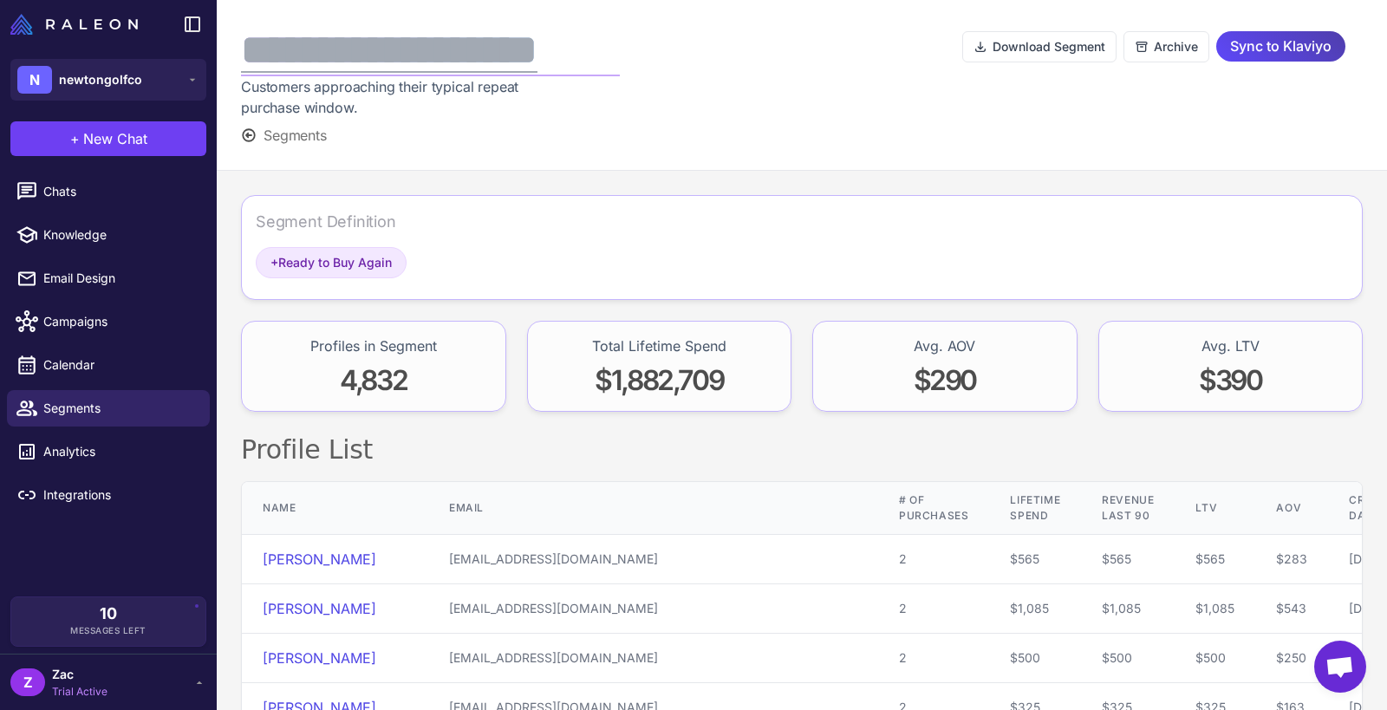
click at [457, 53] on div "**********" at bounding box center [430, 50] width 379 height 52
click at [315, 48] on div "**********" at bounding box center [430, 50] width 379 height 52
click at [252, 52] on div "**********" at bounding box center [430, 50] width 379 height 52
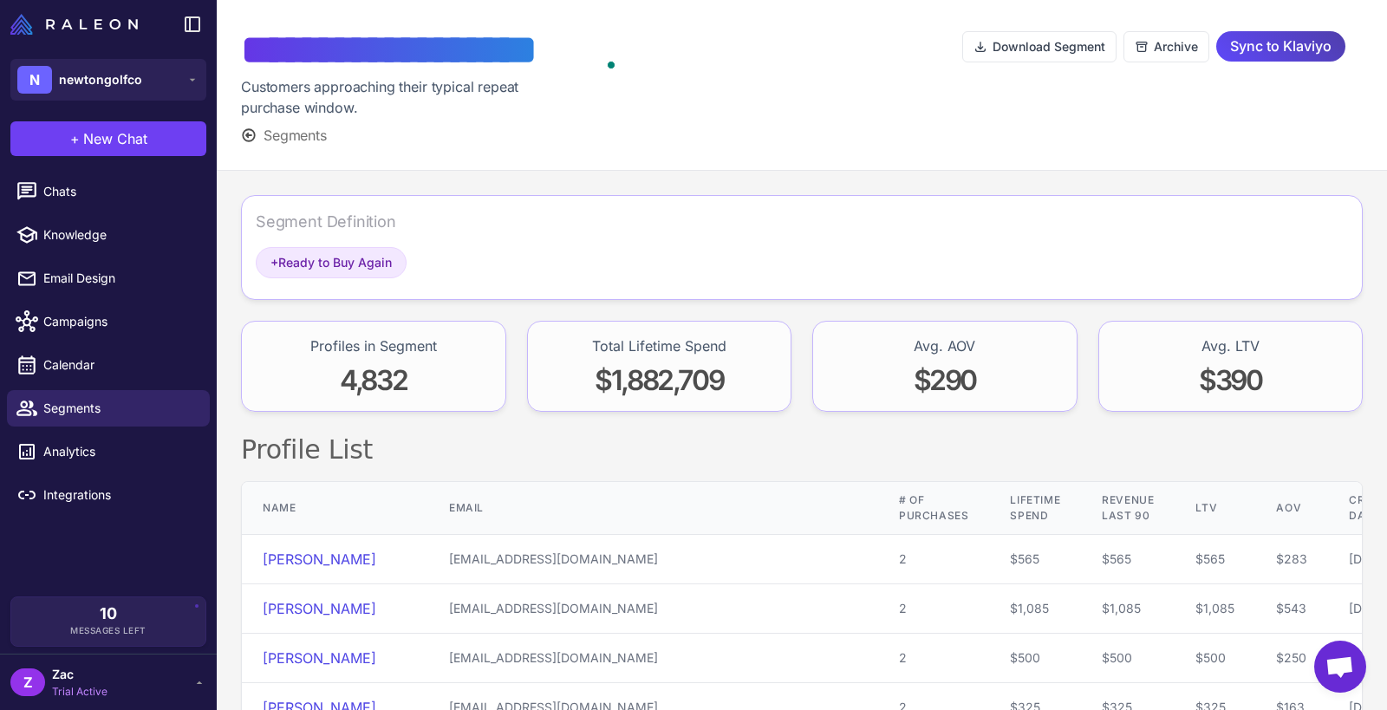
click at [588, 180] on div "Segment Definition + Ready to Buy Again Profiles in Segment 4,832 Total Lifetim…" at bounding box center [802, 641] width 1170 height 941
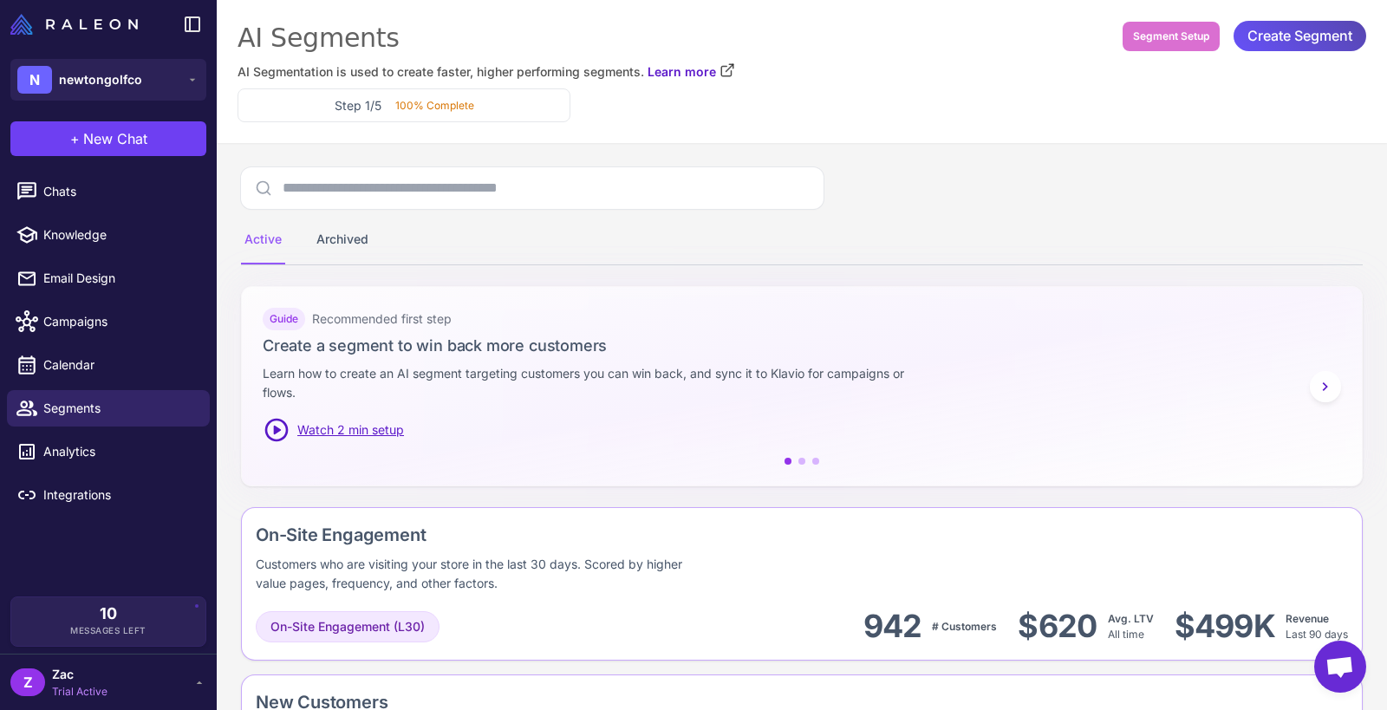
click at [1283, 47] on span "Create Segment" at bounding box center [1300, 36] width 105 height 30
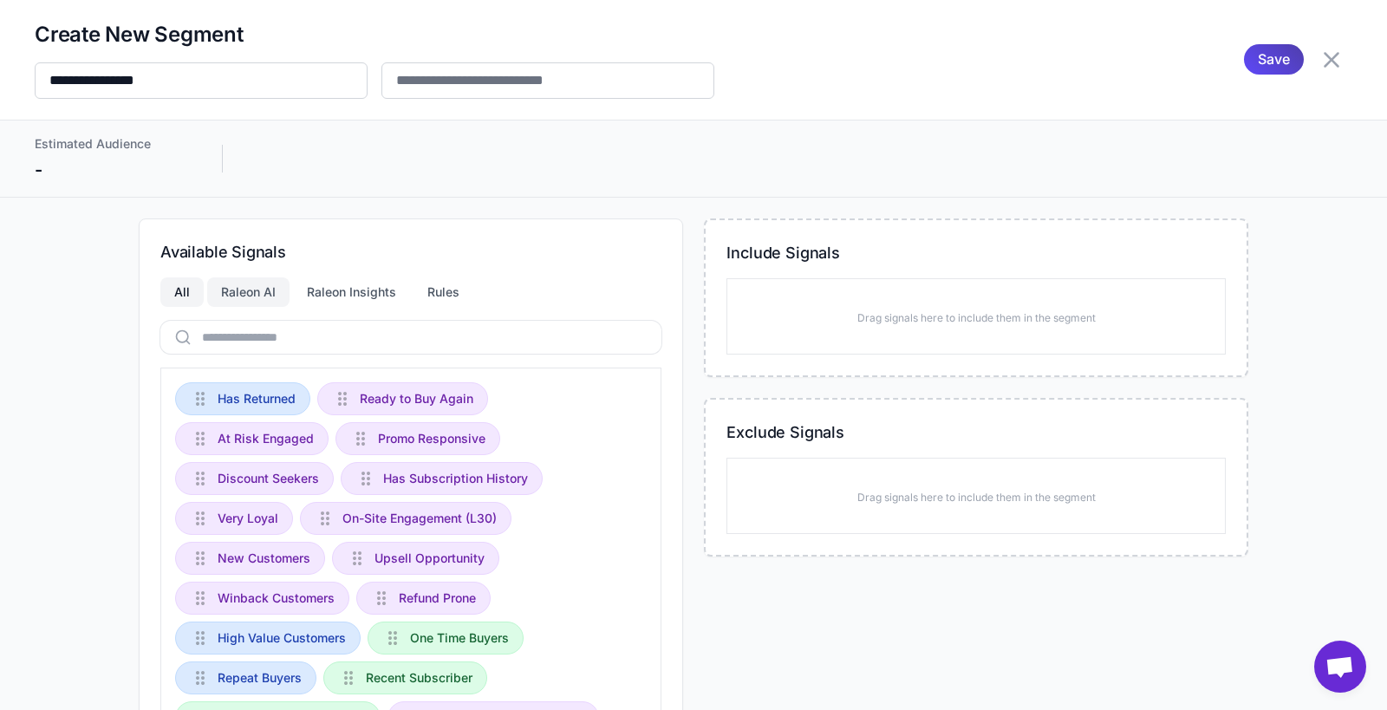
click at [260, 294] on div "Raleon AI" at bounding box center [248, 291] width 82 height 29
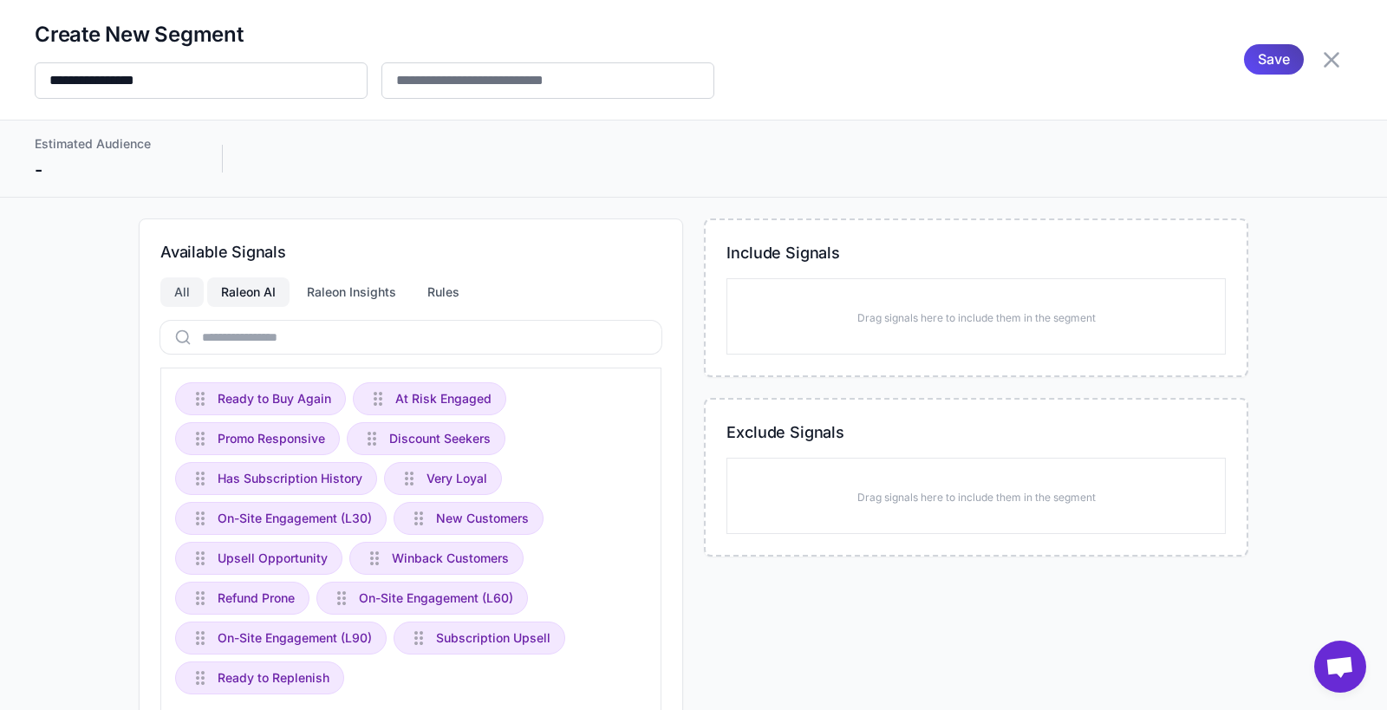
click at [182, 290] on div "All" at bounding box center [181, 291] width 43 height 29
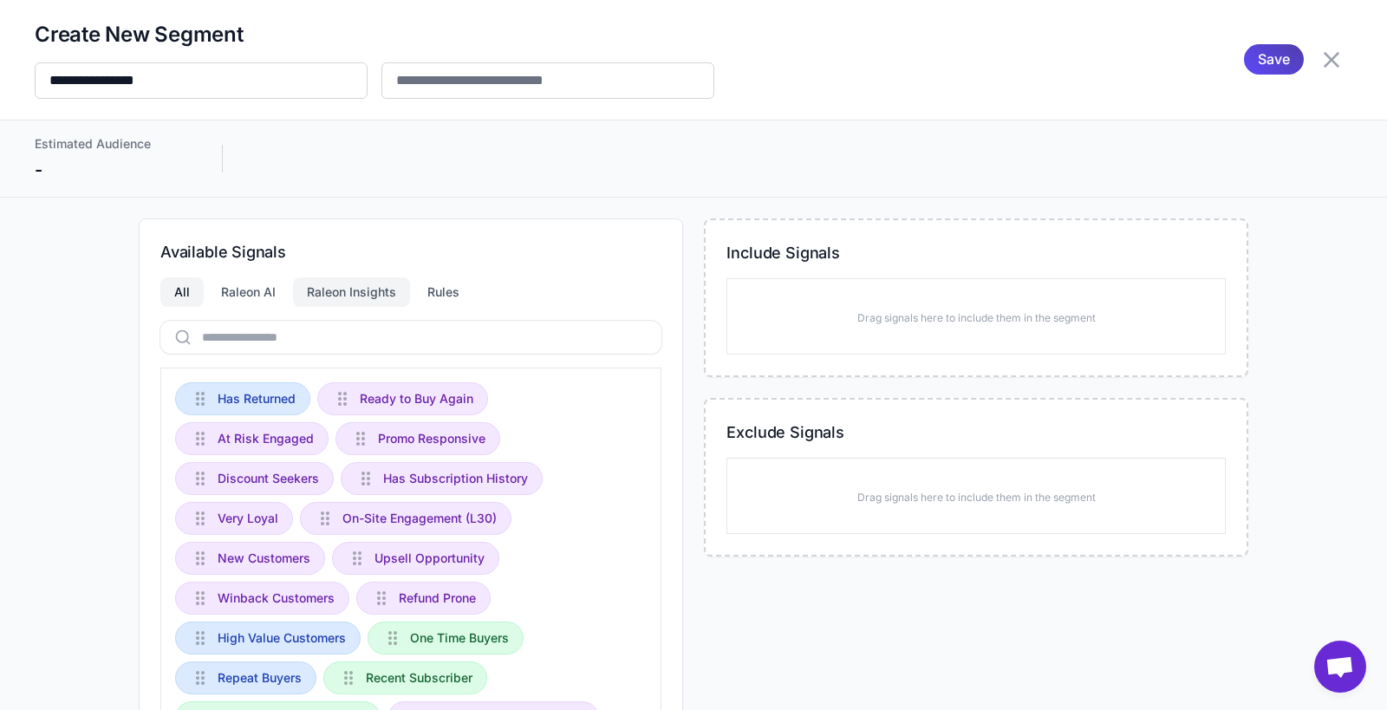
click at [346, 293] on div "Raleon Insights" at bounding box center [351, 291] width 117 height 29
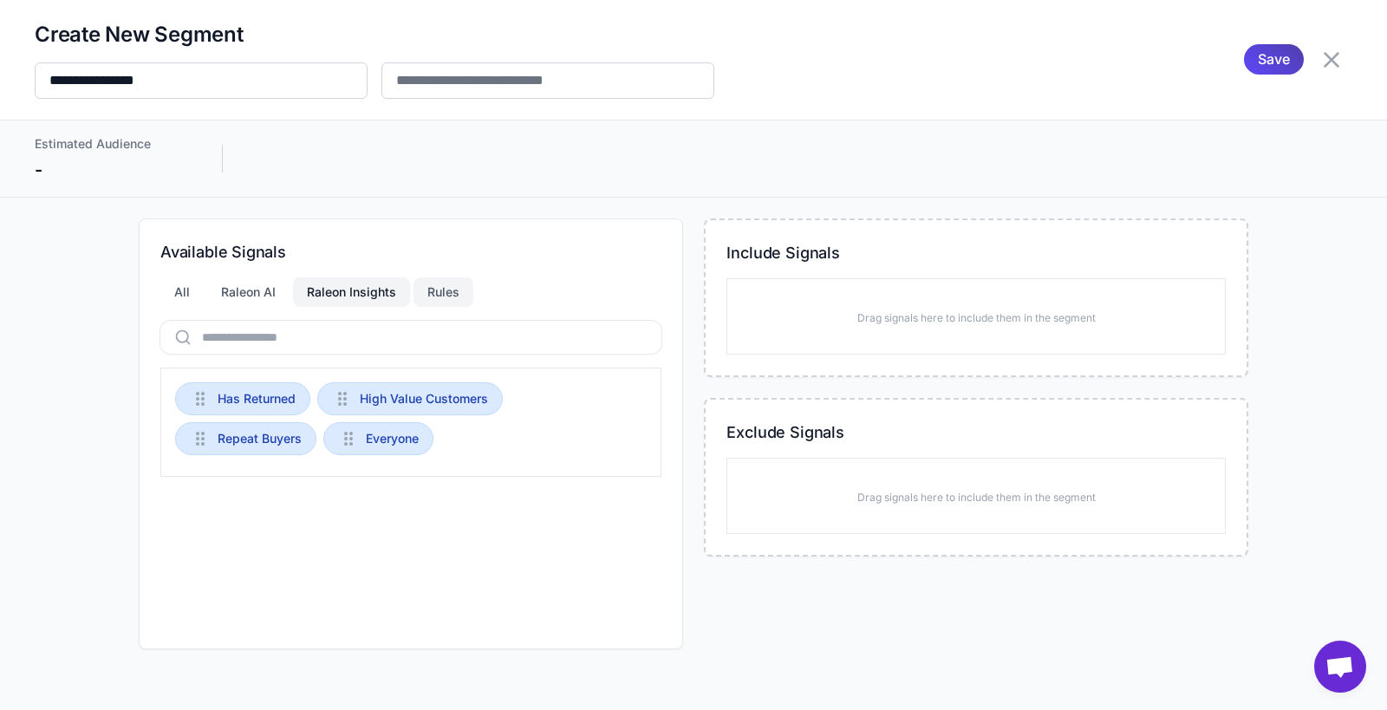
click at [432, 296] on div "Rules" at bounding box center [444, 291] width 60 height 29
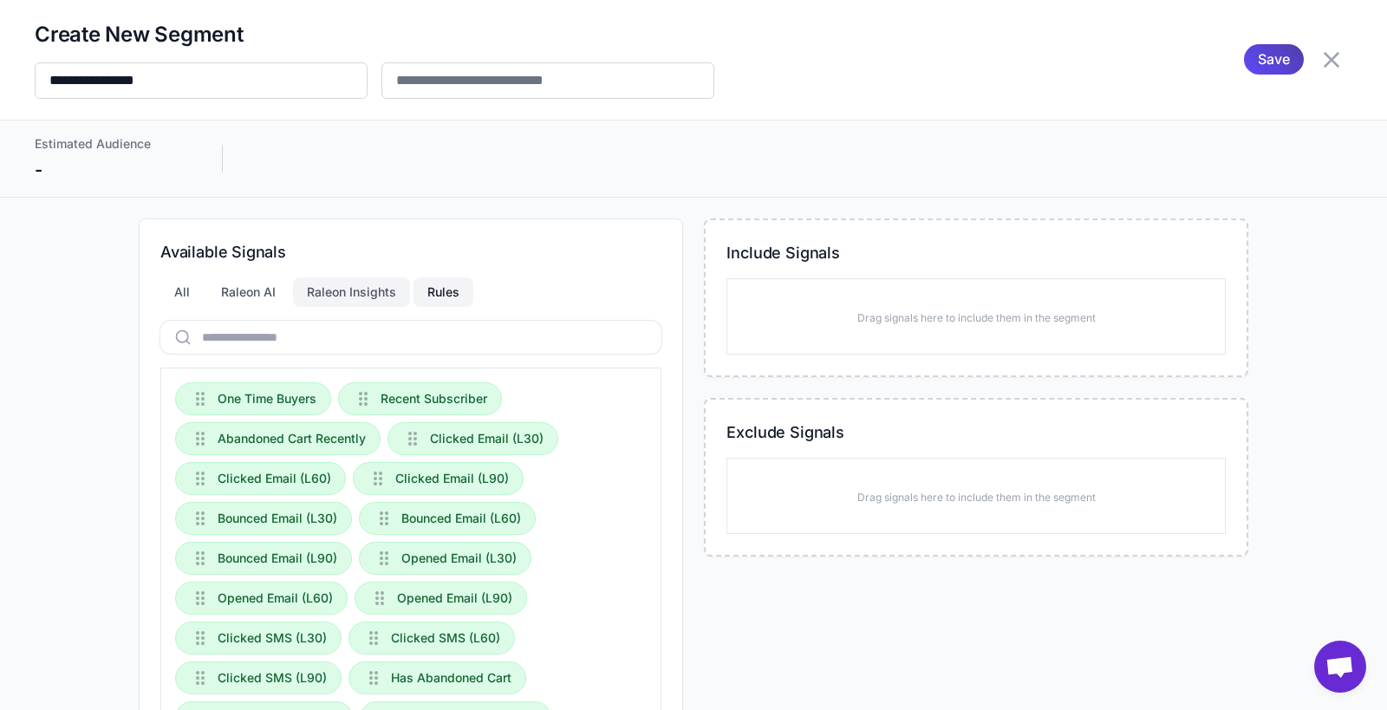
click at [381, 296] on div "Raleon Insights" at bounding box center [351, 291] width 117 height 29
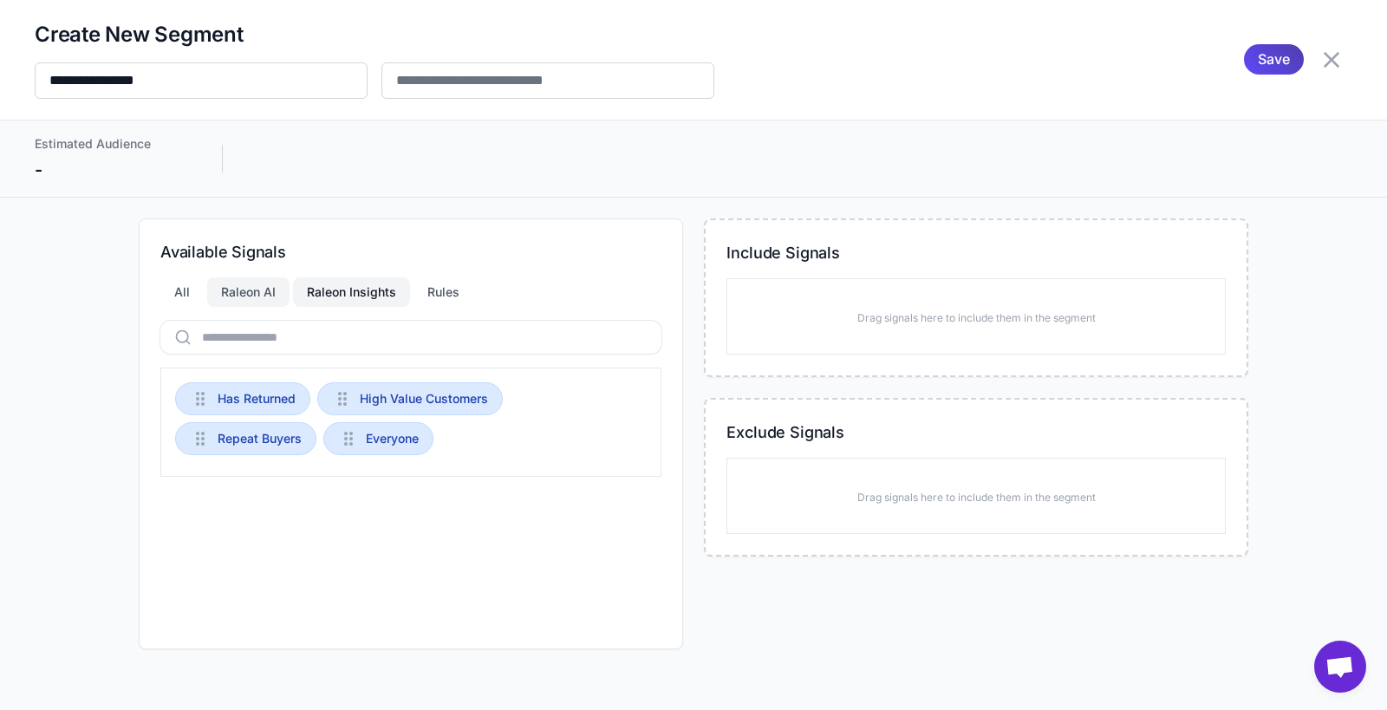
click at [253, 300] on div "Raleon AI" at bounding box center [248, 291] width 82 height 29
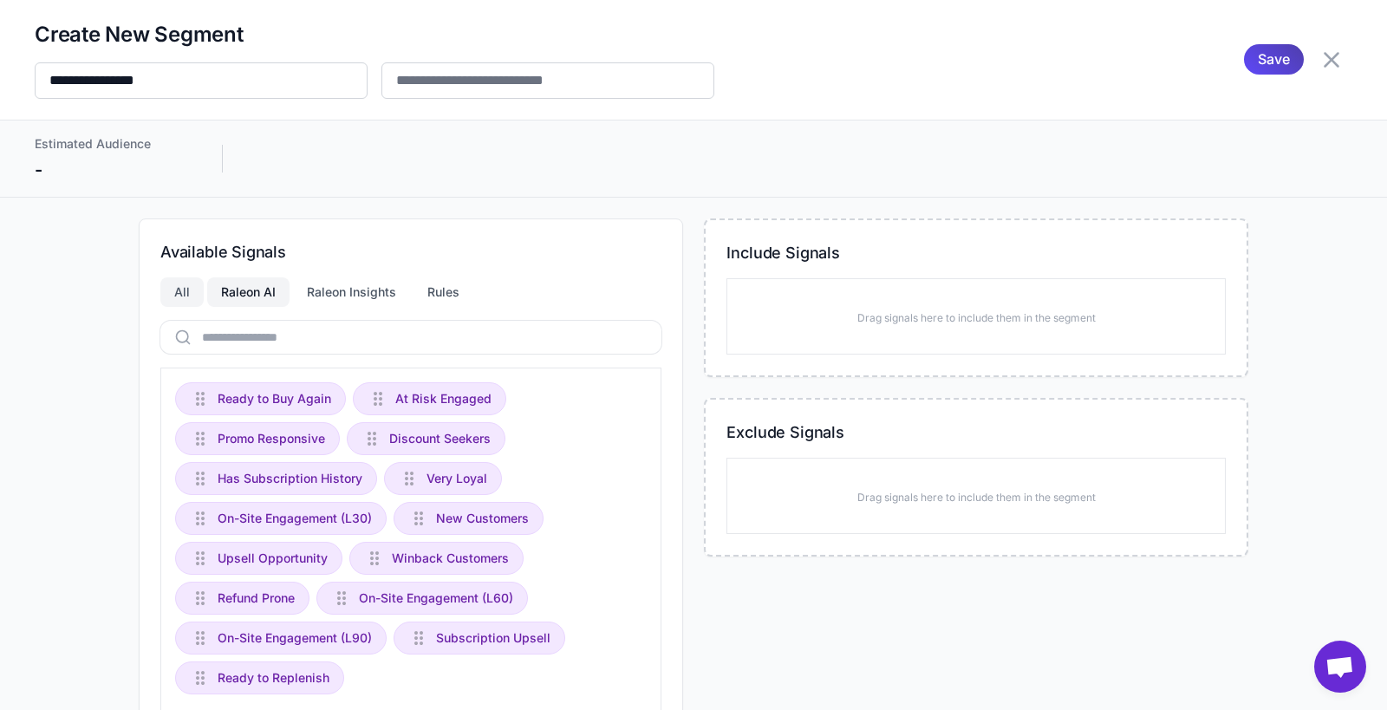
click at [186, 296] on div "All" at bounding box center [181, 291] width 43 height 29
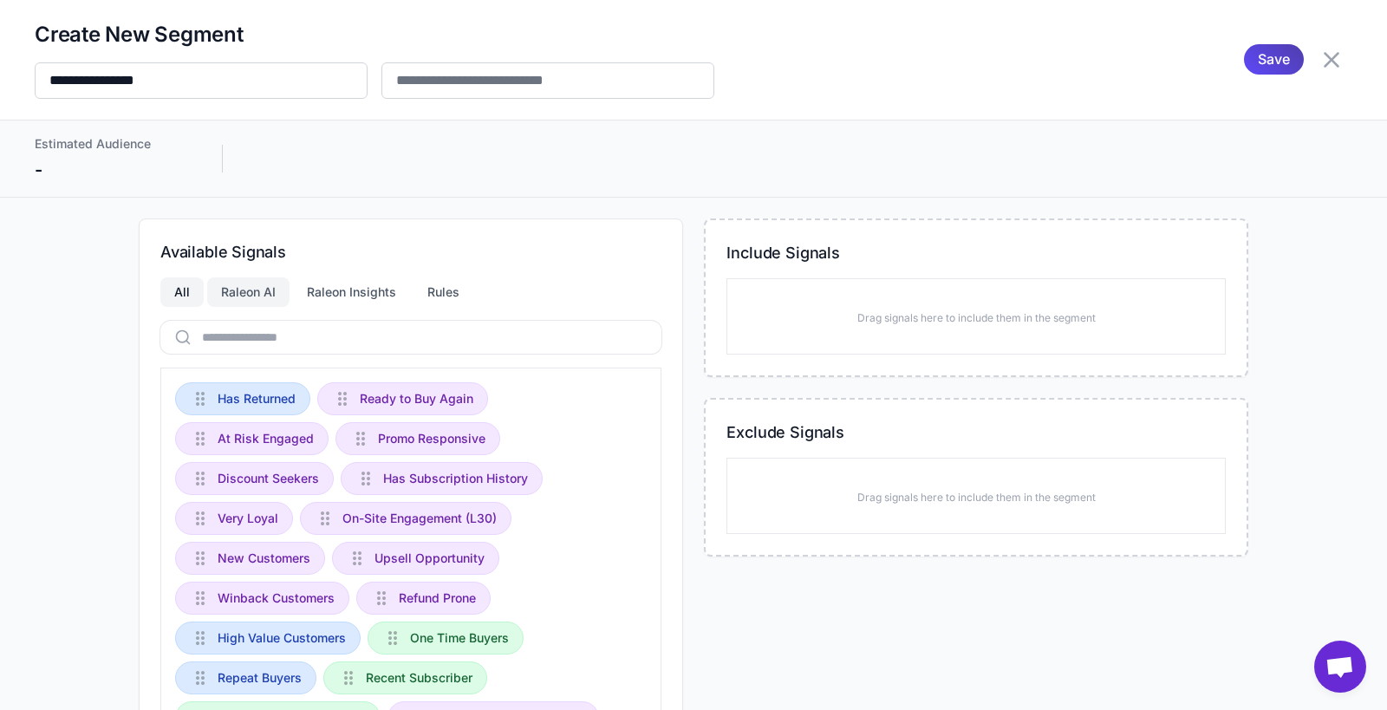
click at [250, 290] on div "Raleon AI" at bounding box center [248, 291] width 82 height 29
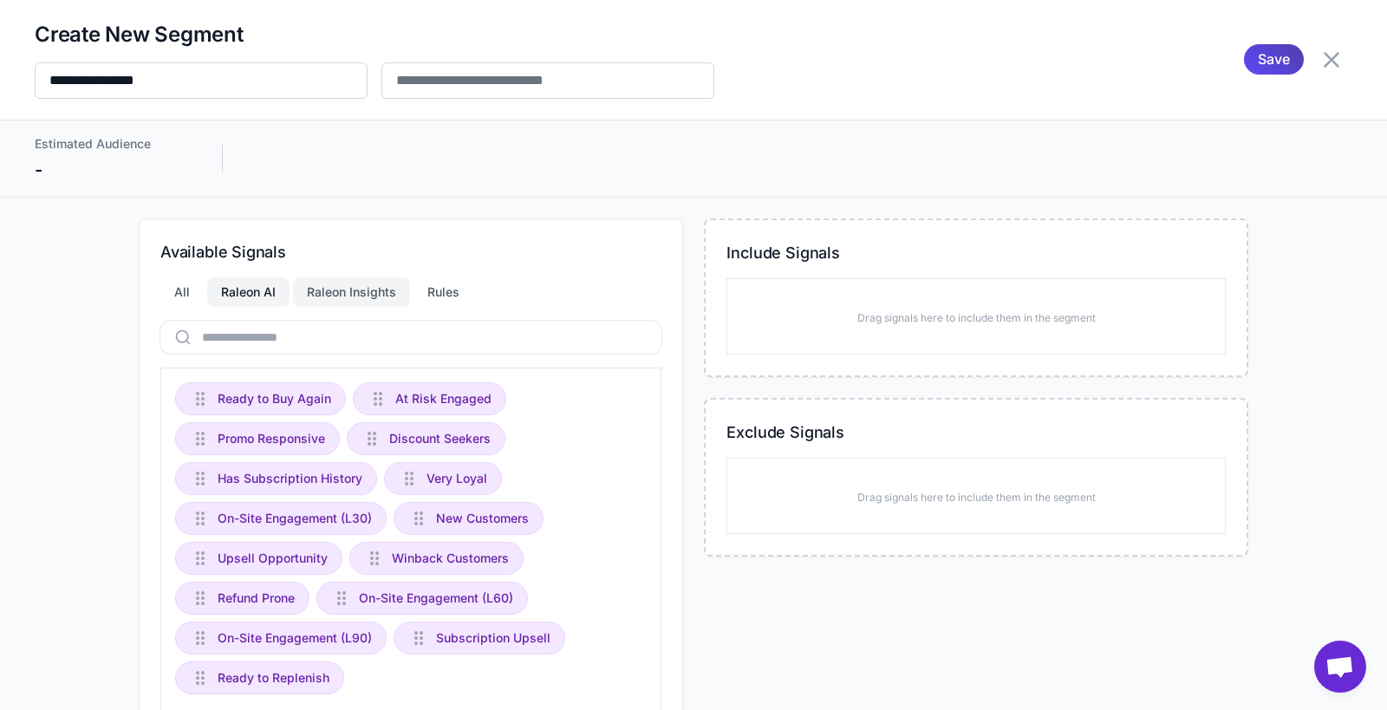
click at [342, 292] on div "Raleon Insights" at bounding box center [351, 291] width 117 height 29
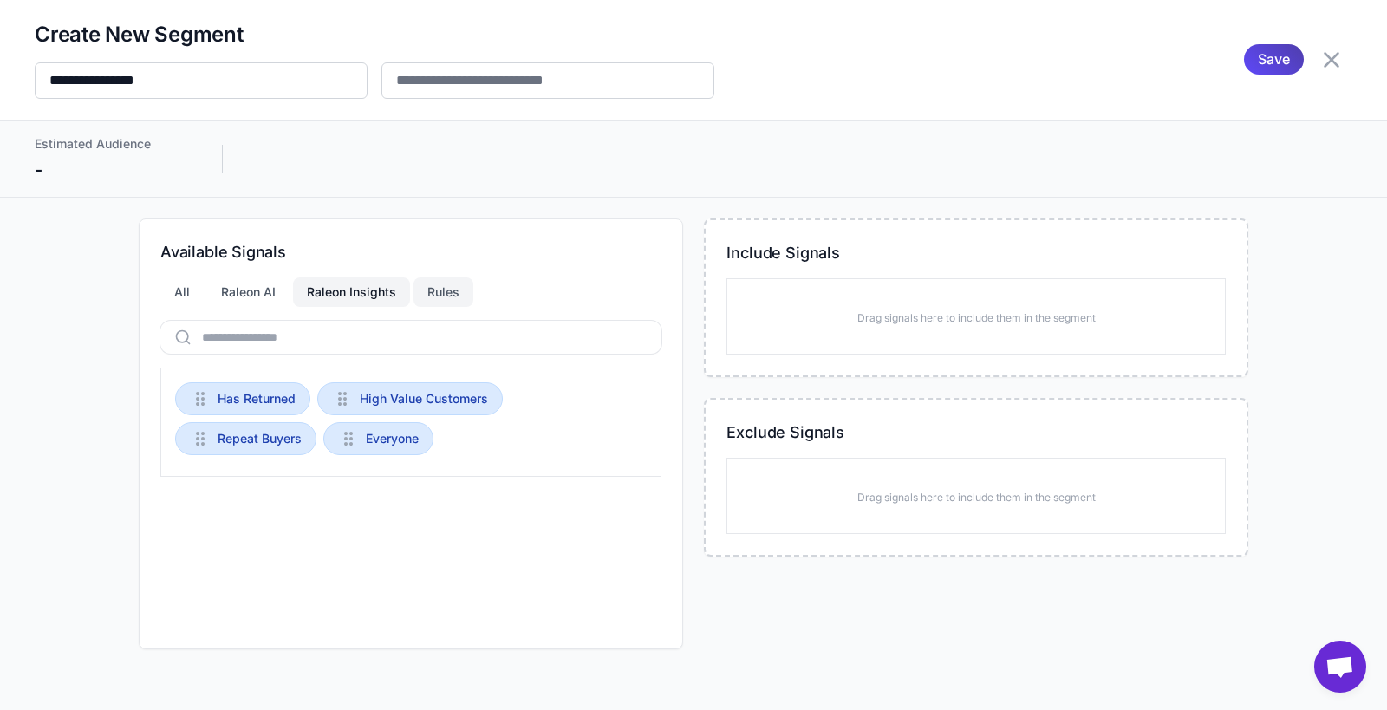
click at [440, 292] on div "Rules" at bounding box center [444, 291] width 60 height 29
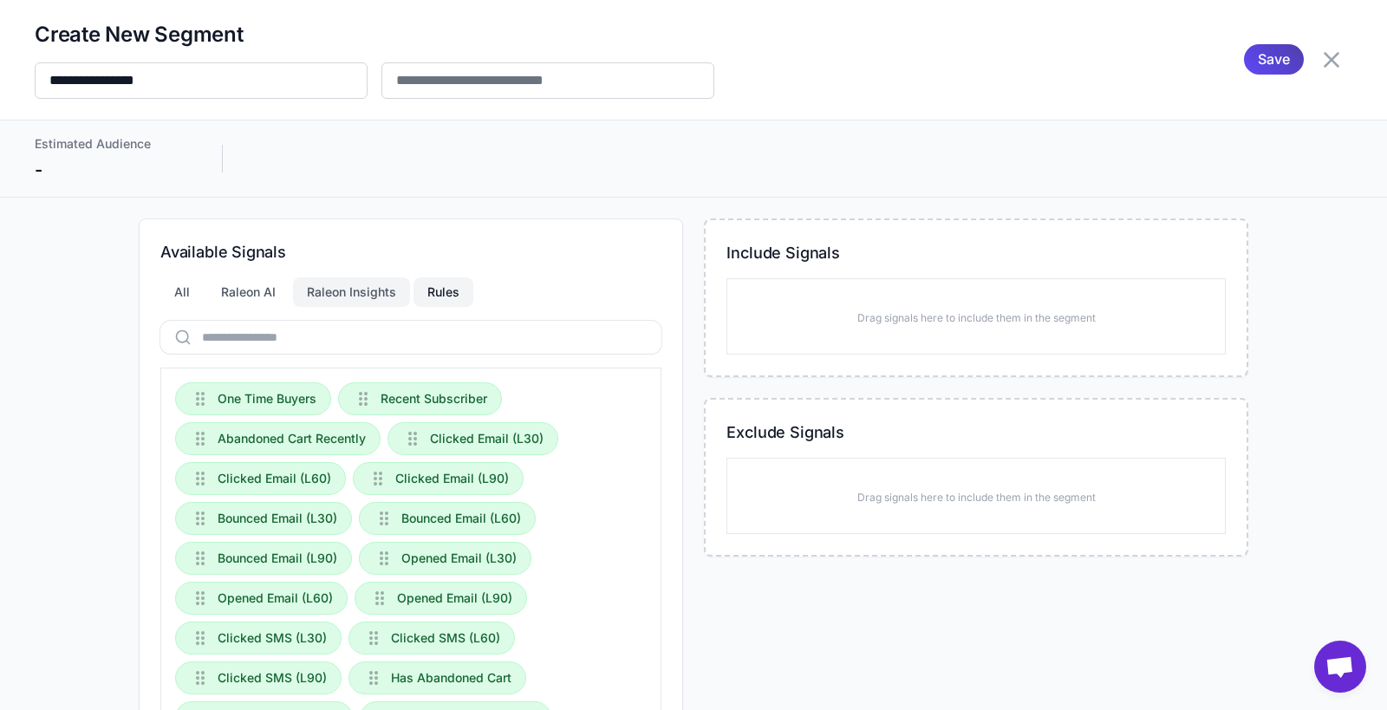
click at [317, 302] on div "Raleon Insights" at bounding box center [351, 291] width 117 height 29
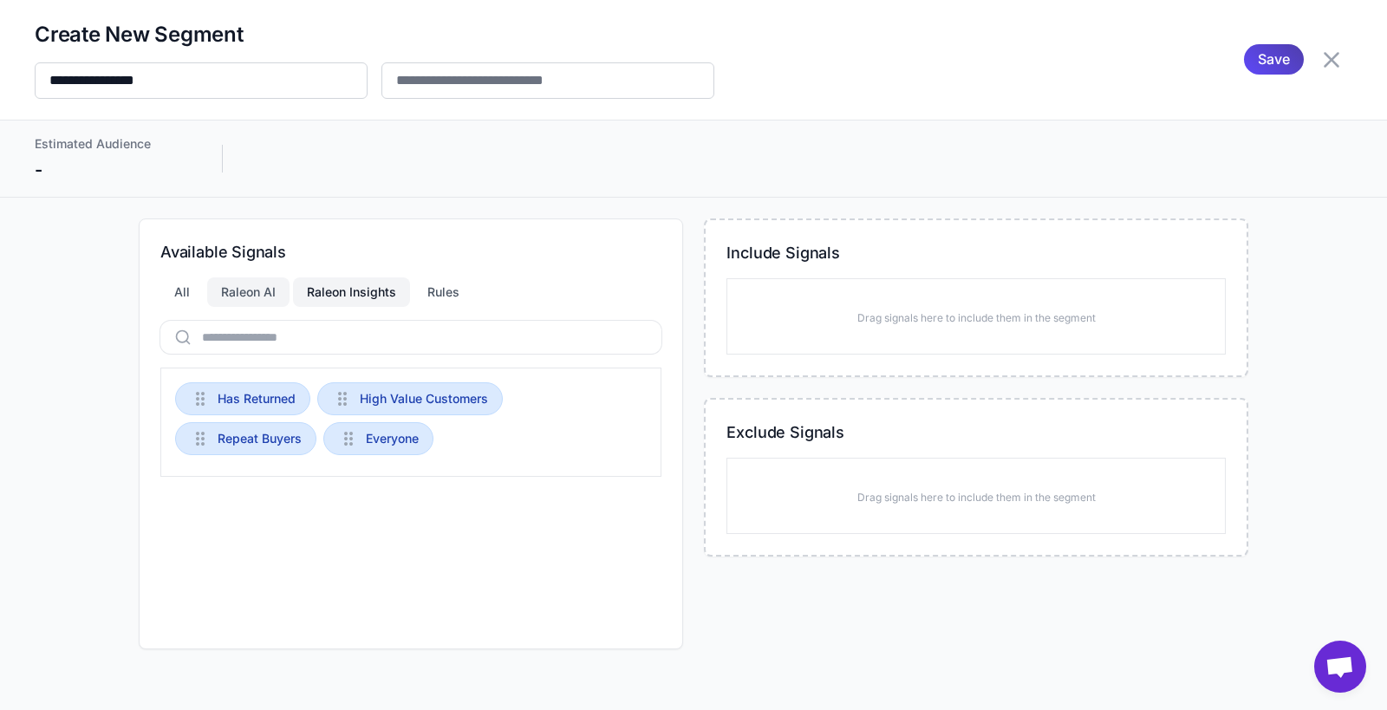
click at [242, 299] on div "Raleon AI" at bounding box center [248, 291] width 82 height 29
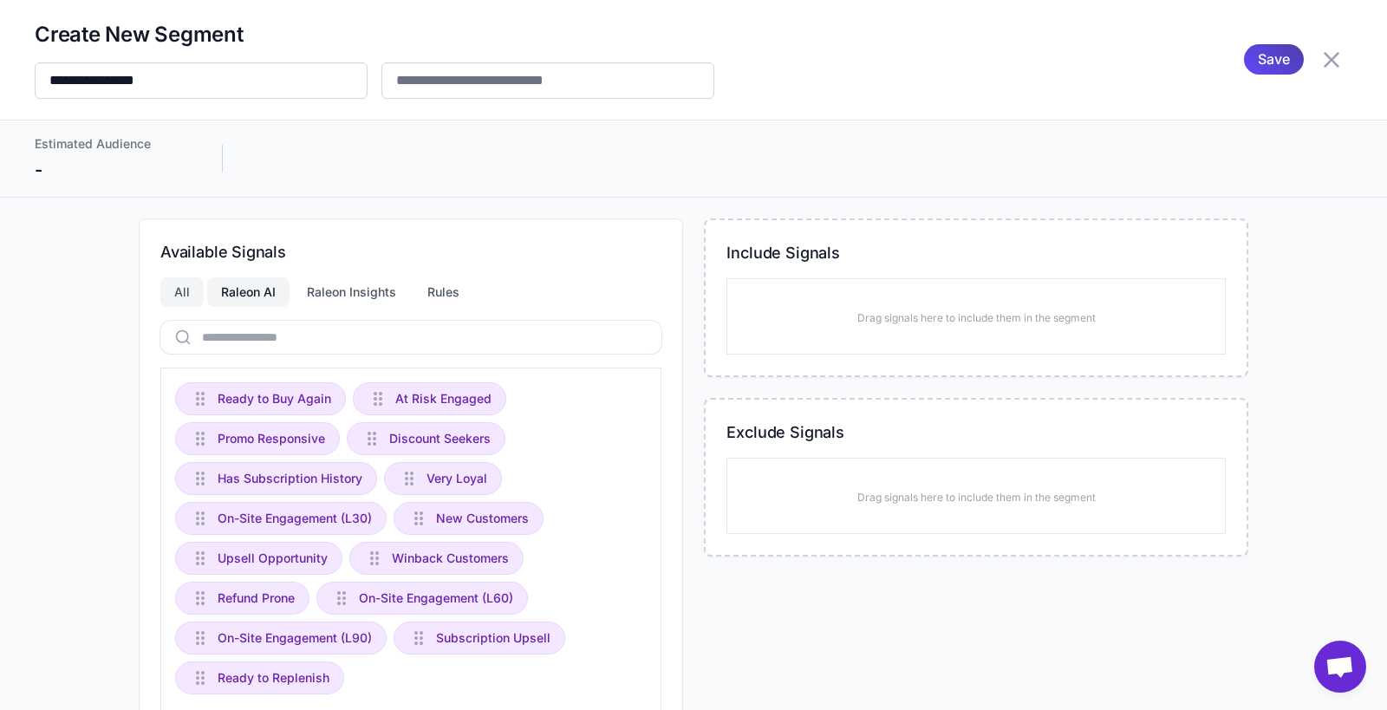
click at [177, 296] on div "All" at bounding box center [181, 291] width 43 height 29
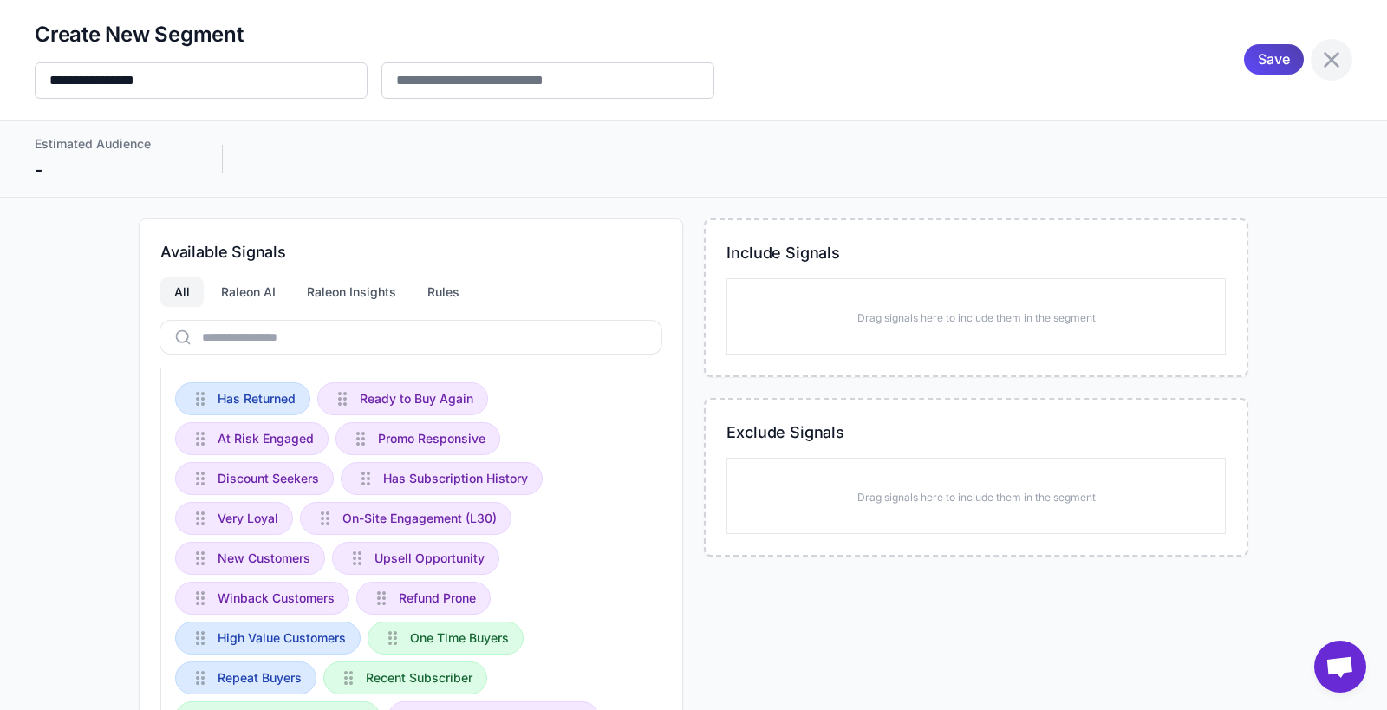
click at [1300, 59] on icon at bounding box center [1332, 60] width 28 height 28
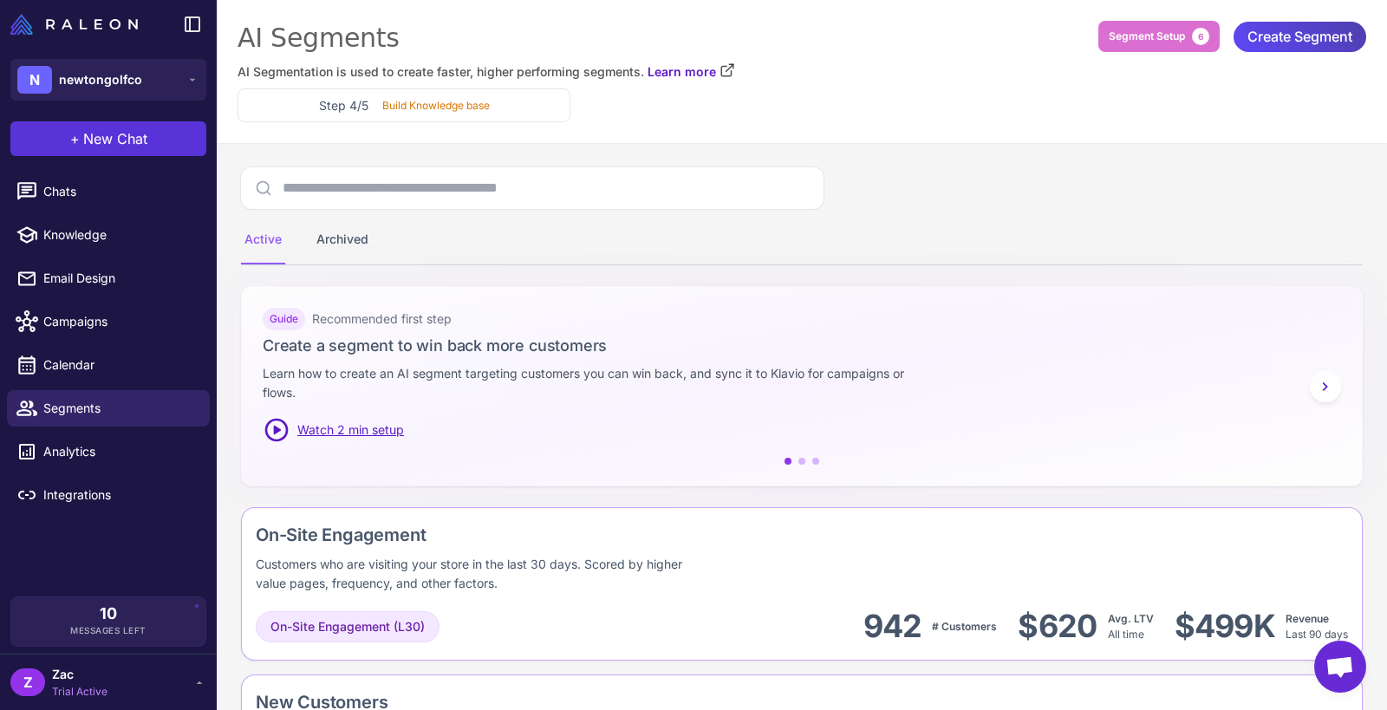
click at [133, 146] on span "New Chat" at bounding box center [115, 138] width 64 height 21
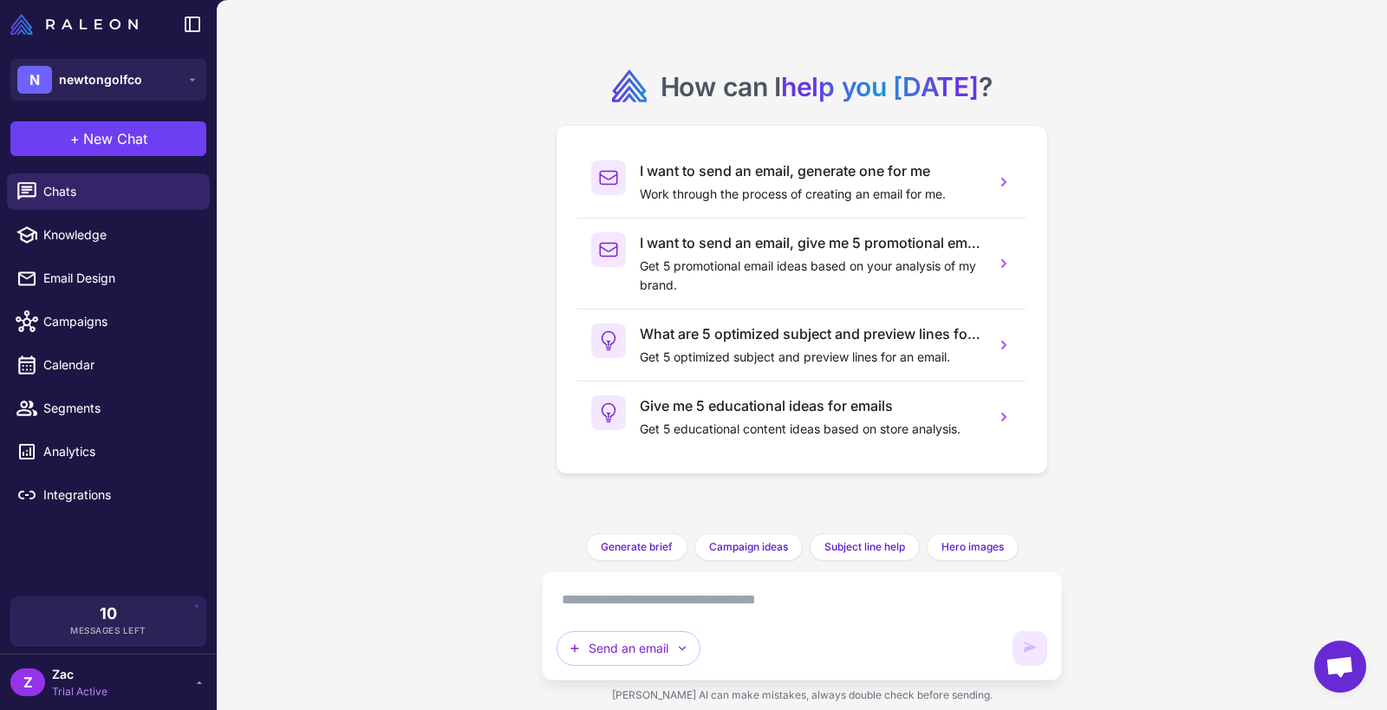
click at [629, 622] on div "Send an email" at bounding box center [802, 625] width 520 height 109
click at [629, 622] on button "Send an email" at bounding box center [629, 648] width 144 height 35
click at [375, 555] on div "How can I help you [DATE] ? I want to send an email, generate one for me Work t…" at bounding box center [802, 355] width 1170 height 710
click at [325, 516] on div "How can I help you [DATE] ? I want to send an email, generate one for me Work t…" at bounding box center [802, 355] width 1170 height 710
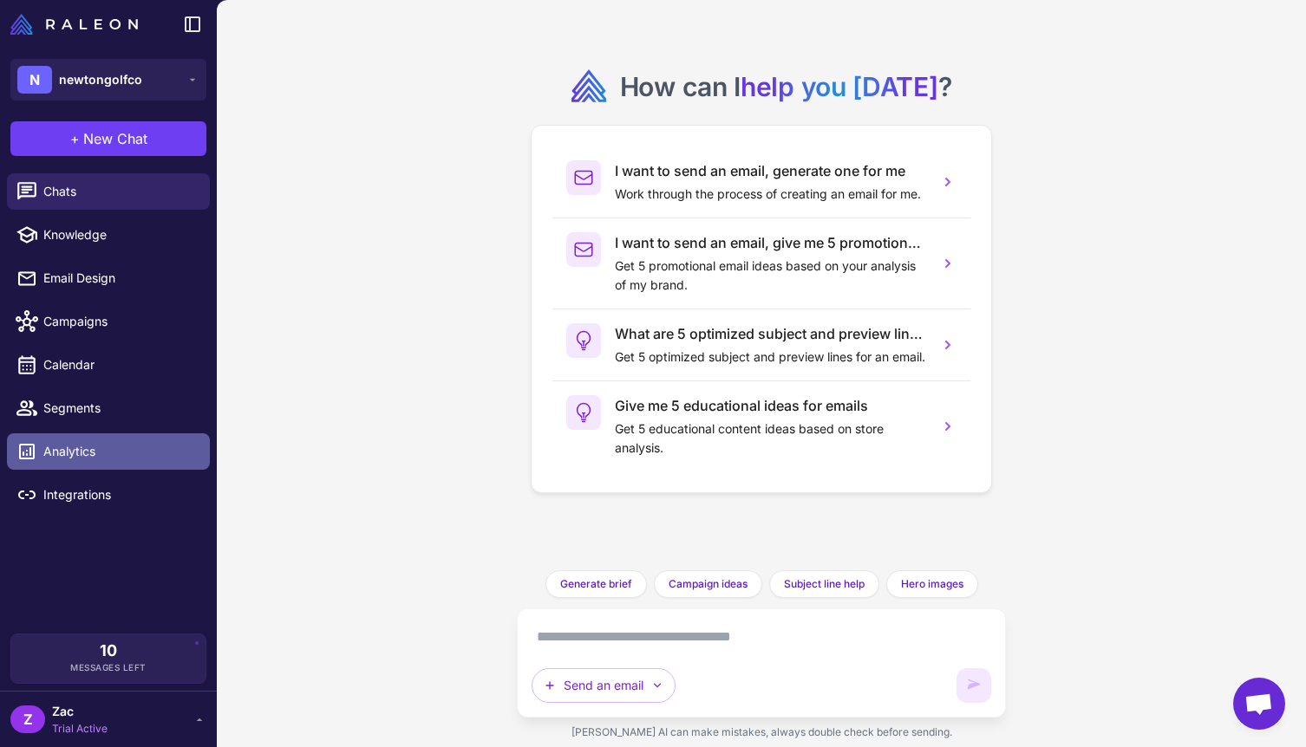
click at [114, 441] on link "Analytics" at bounding box center [108, 451] width 203 height 36
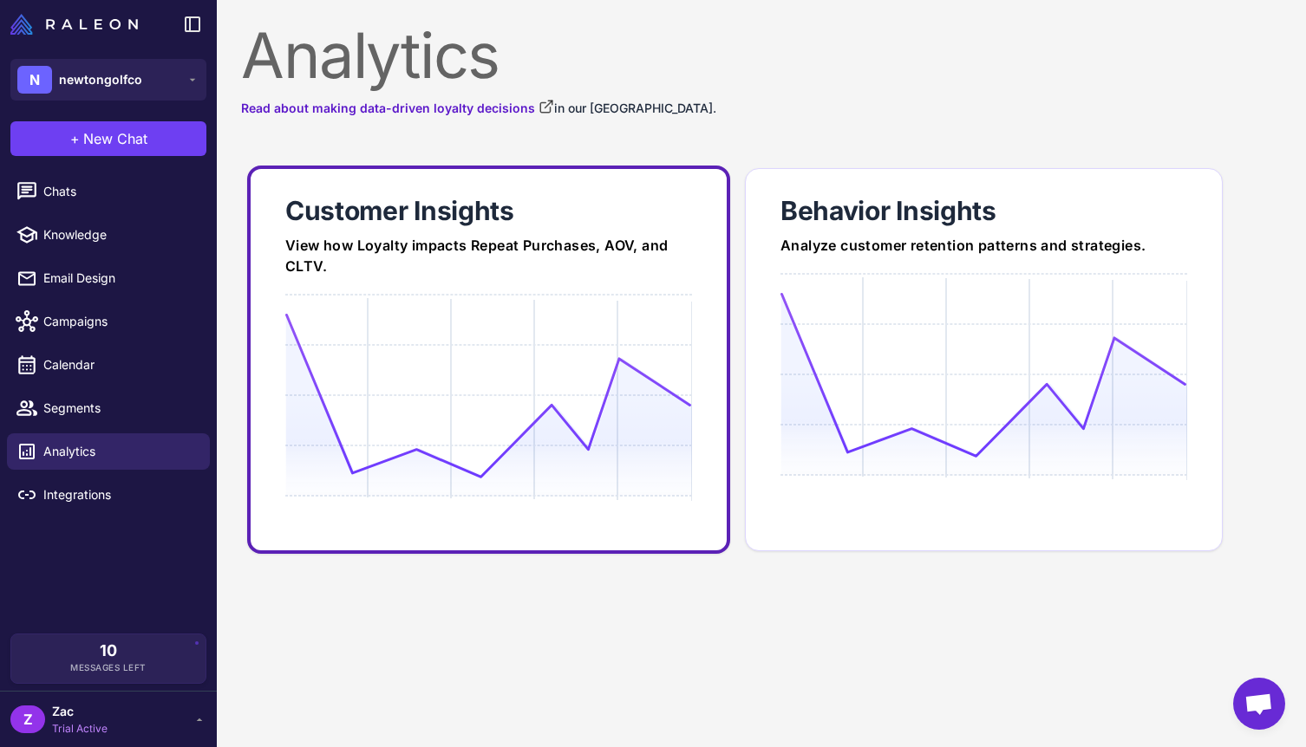
click at [511, 281] on link "Customer Insights View how Loyalty impacts Repeat Purchases, AOV, and CLTV." at bounding box center [488, 360] width 483 height 388
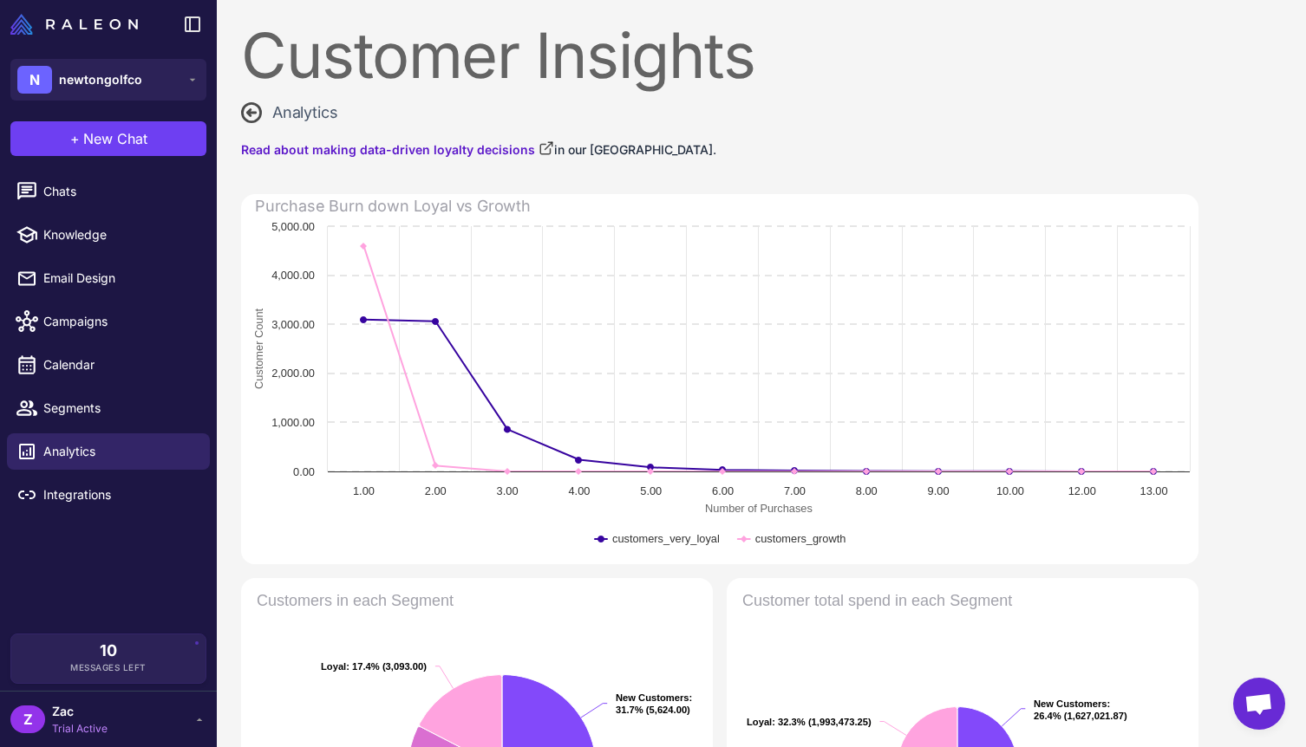
click at [290, 116] on span "Analytics" at bounding box center [304, 112] width 65 height 23
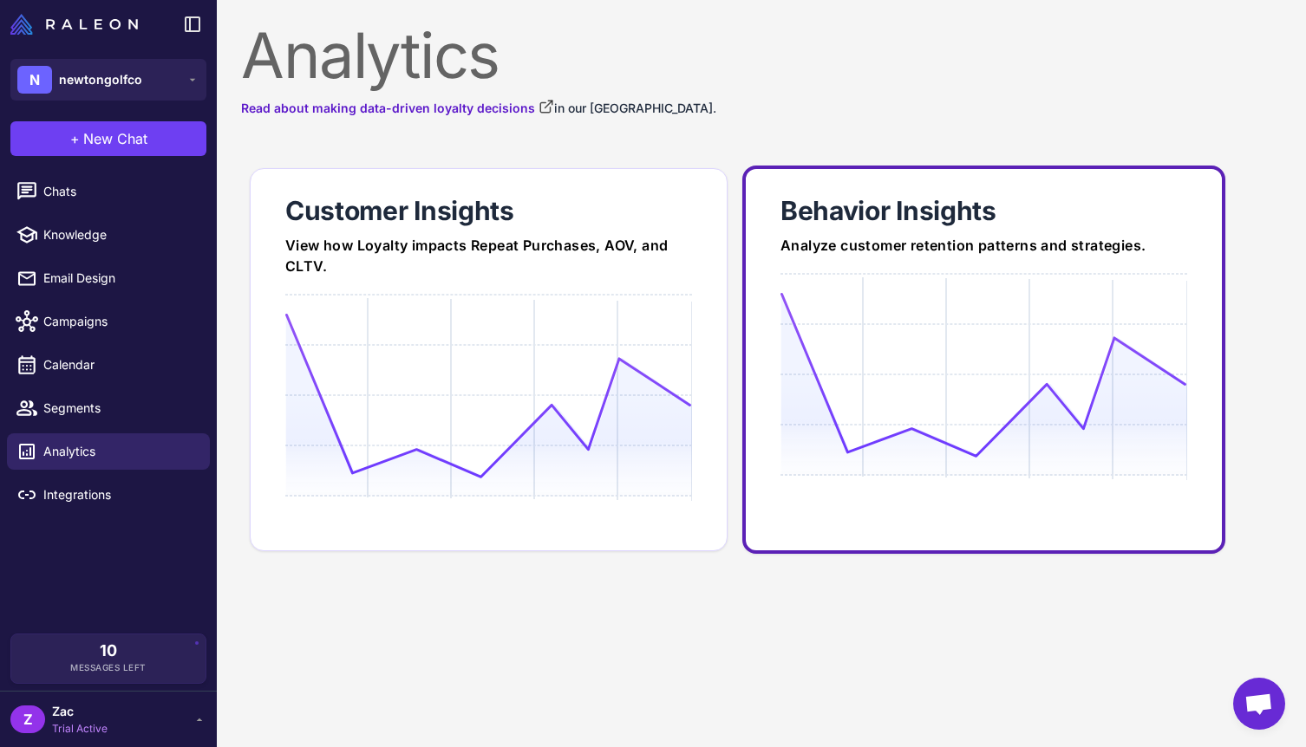
click at [862, 296] on icon at bounding box center [983, 375] width 406 height 166
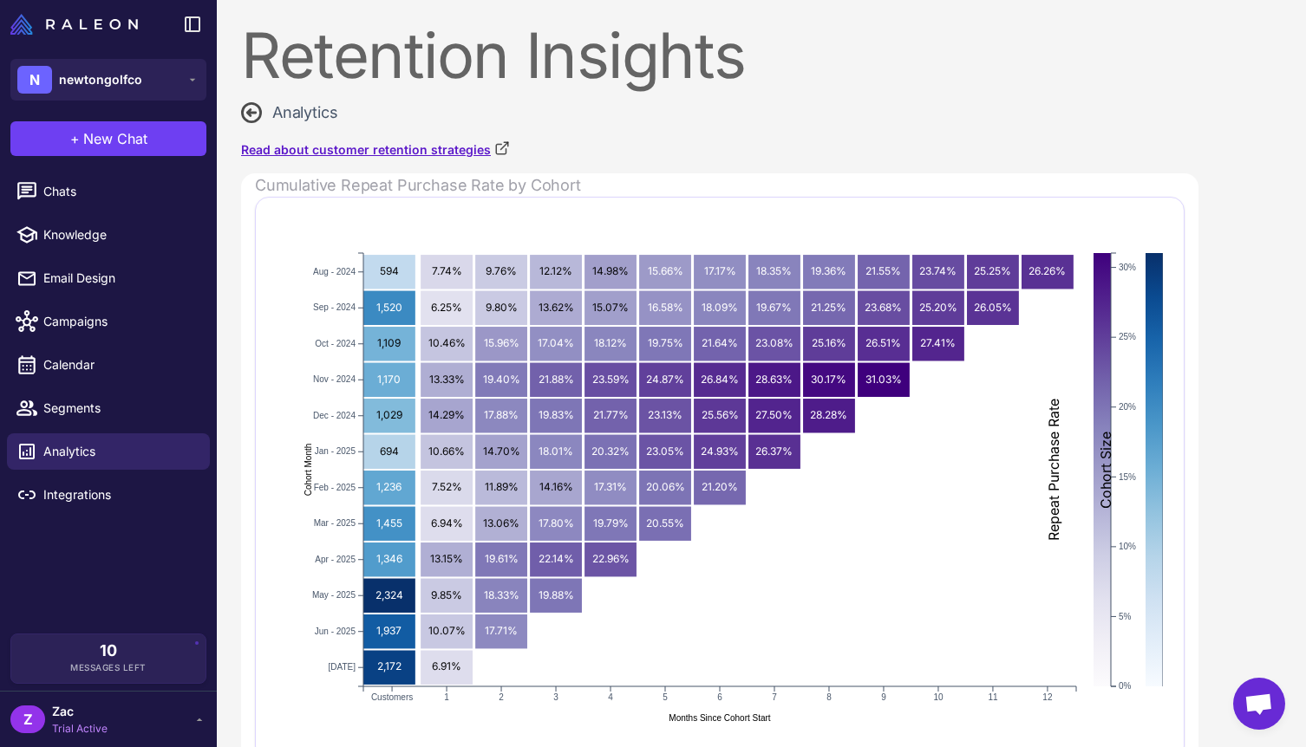
click at [438, 152] on link "Read about customer retention strategies" at bounding box center [375, 149] width 269 height 19
click at [292, 108] on span "Analytics" at bounding box center [304, 112] width 65 height 23
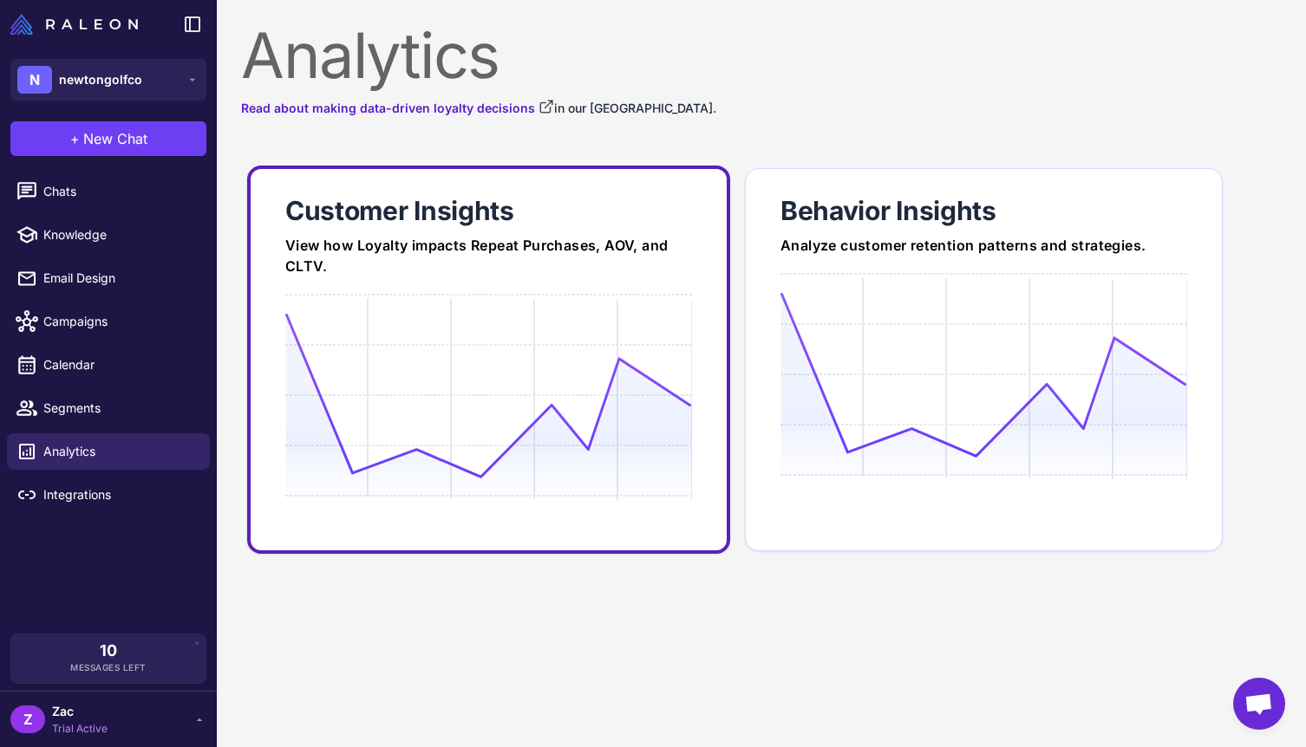
click at [541, 225] on div "Customer Insights" at bounding box center [488, 210] width 407 height 35
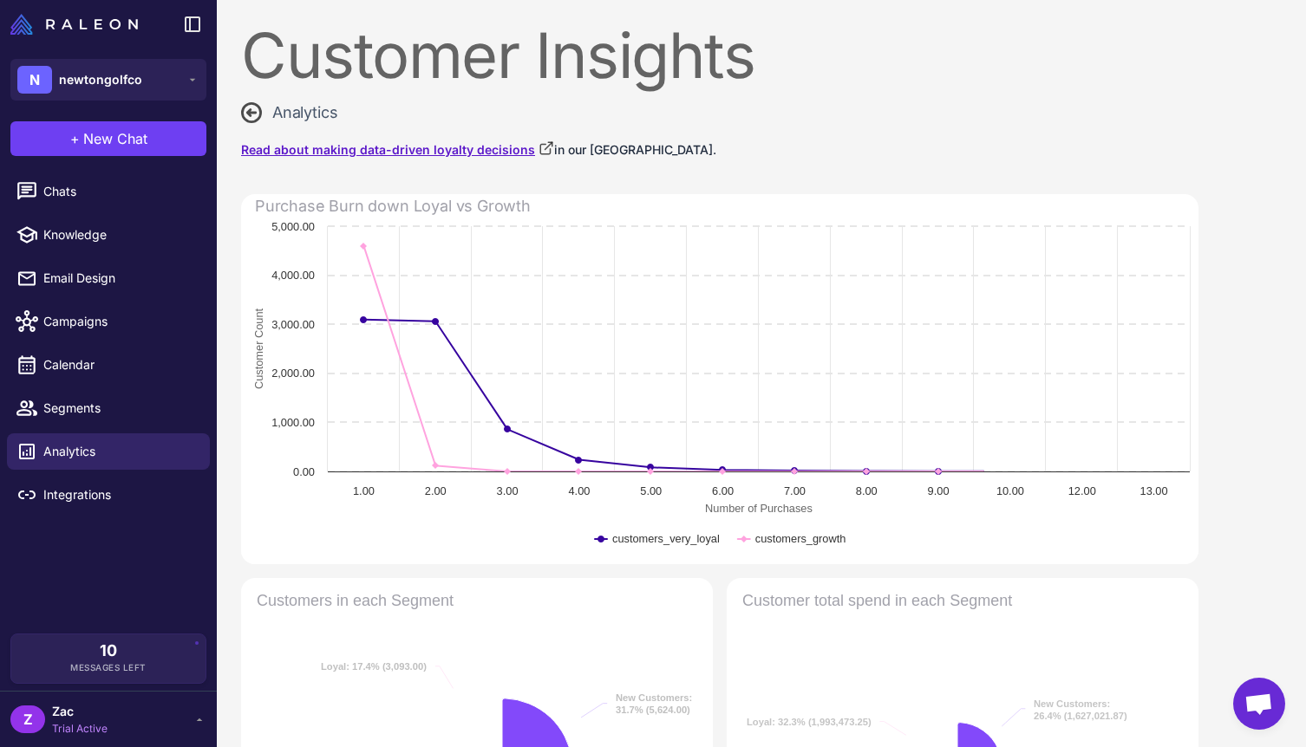
click at [414, 149] on link "Read about making data-driven loyalty decisions" at bounding box center [397, 149] width 313 height 19
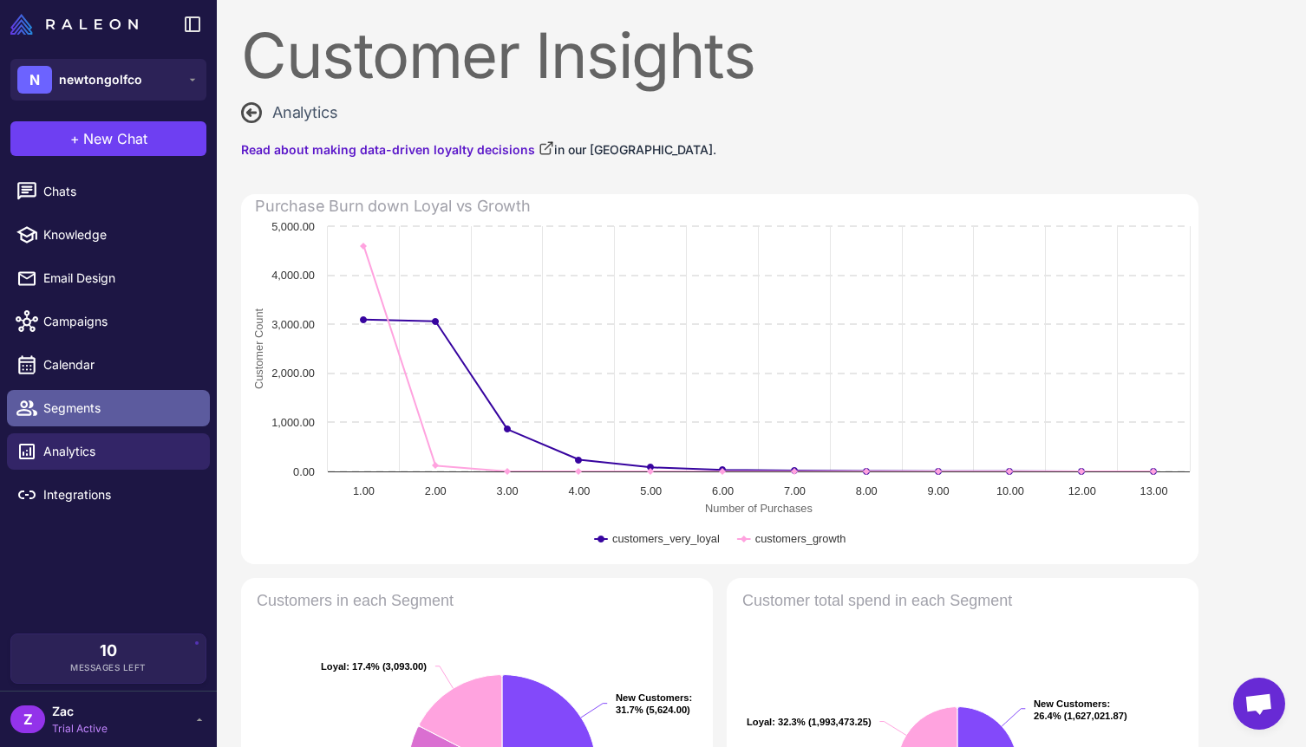
click at [88, 401] on span "Segments" at bounding box center [119, 408] width 153 height 19
